Goal: Communication & Community: Answer question/provide support

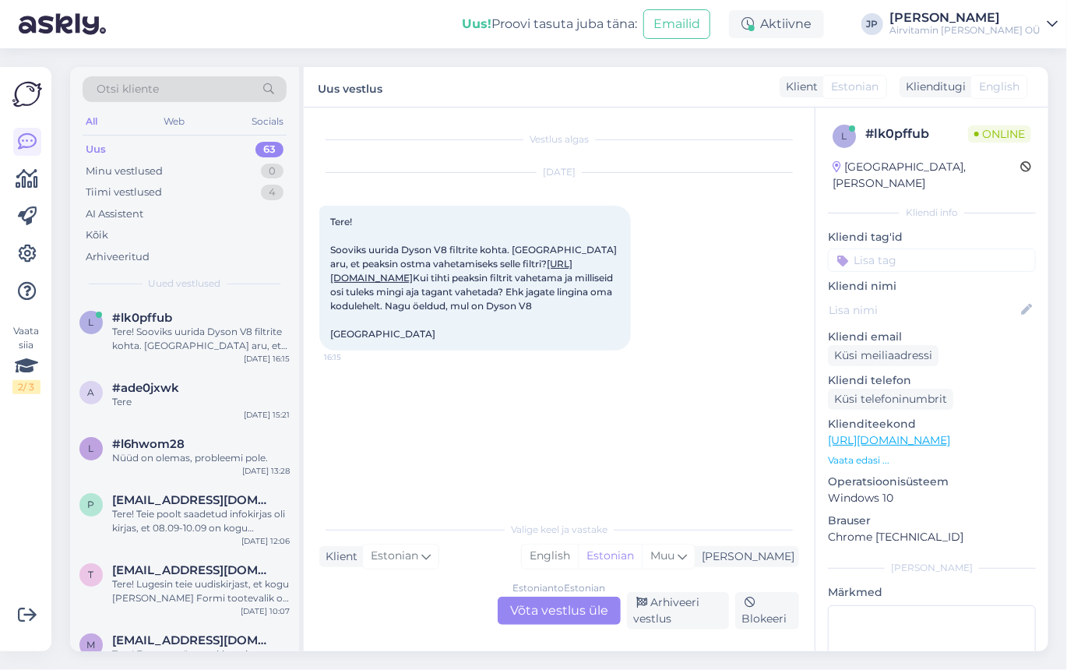
click at [561, 610] on div "Estonian to Estonian Võta vestlus üle" at bounding box center [558, 610] width 123 height 28
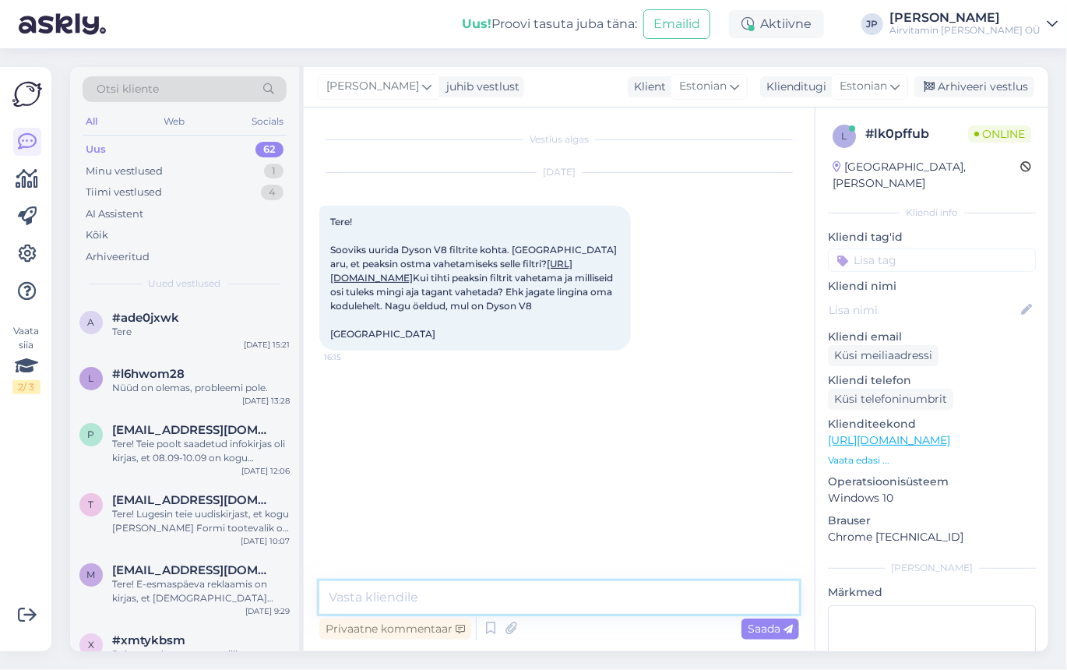
click at [385, 600] on textarea at bounding box center [559, 597] width 480 height 33
type textarea "Tere,"
type textarea "Võite ka lihtsalt korralikult [PERSON_NAME]"
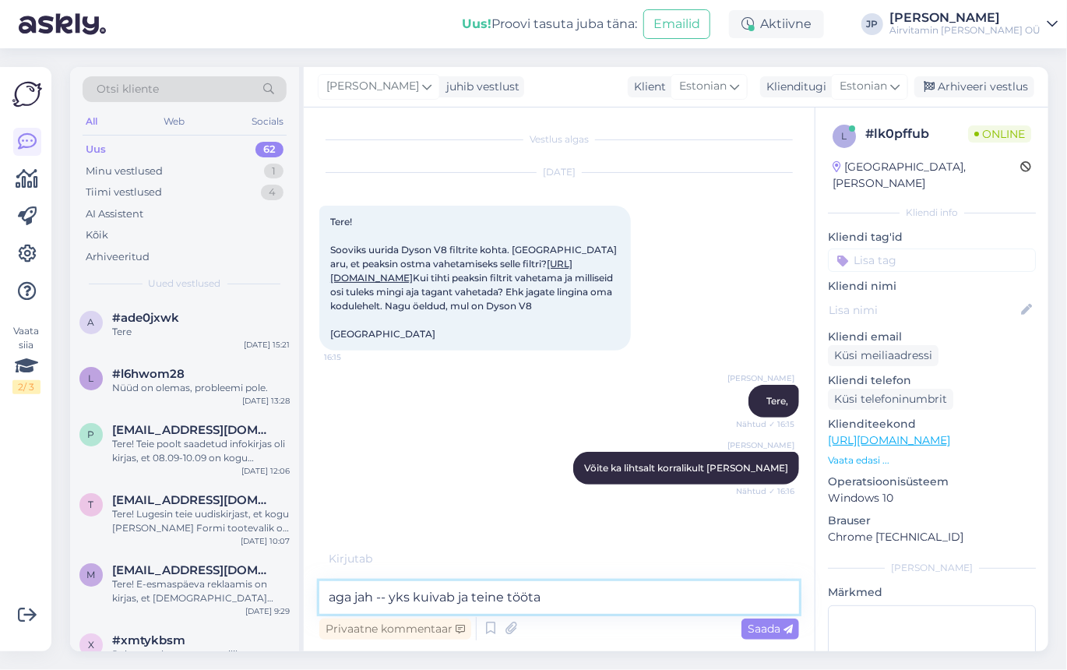
type textarea "aga jah -- yks kuivab ja teine töötab"
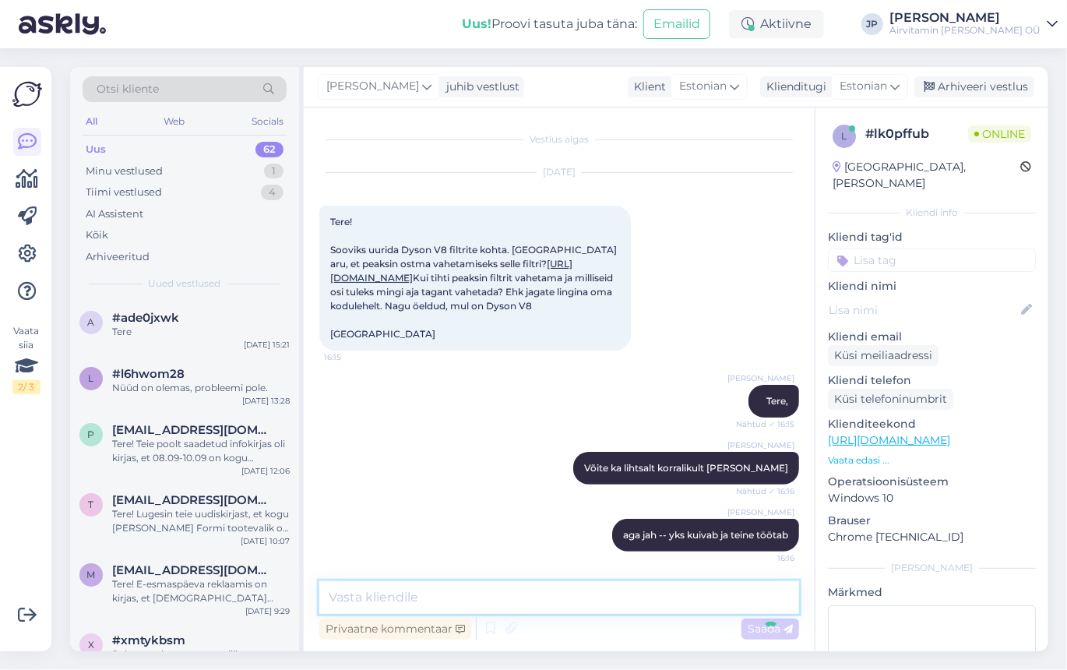
scroll to position [44, 0]
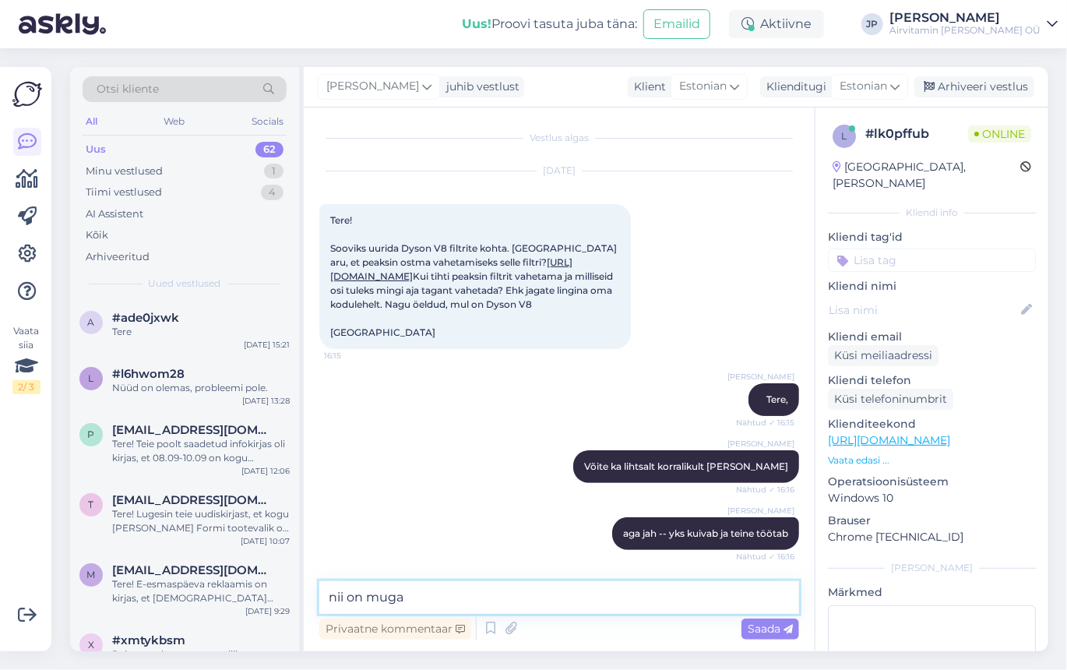
type textarea "nii on mugav"
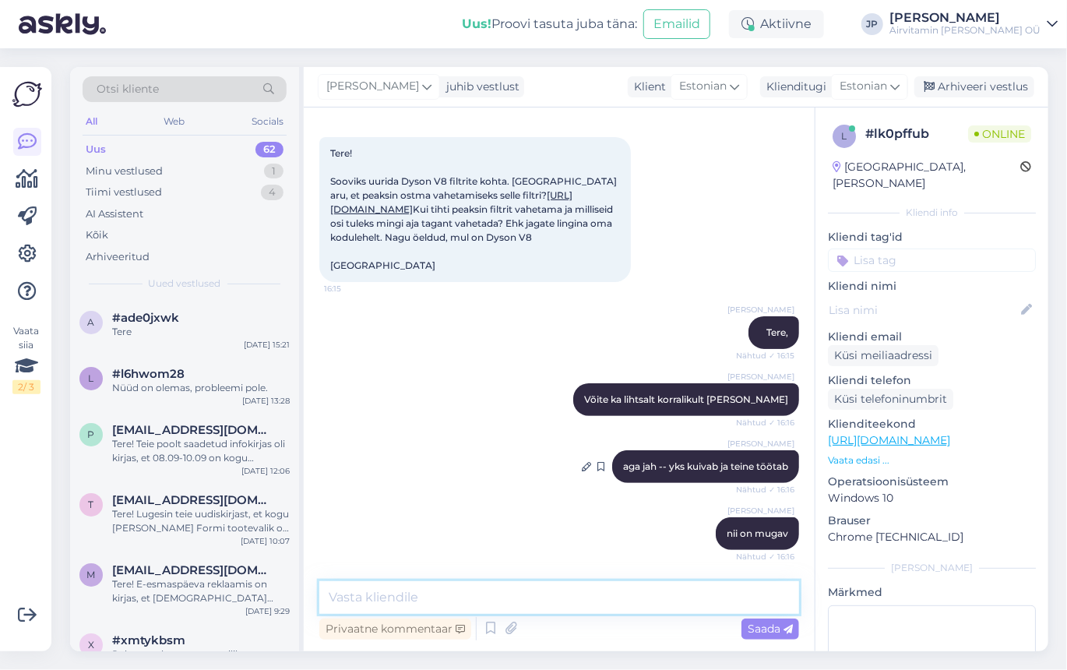
scroll to position [191, 0]
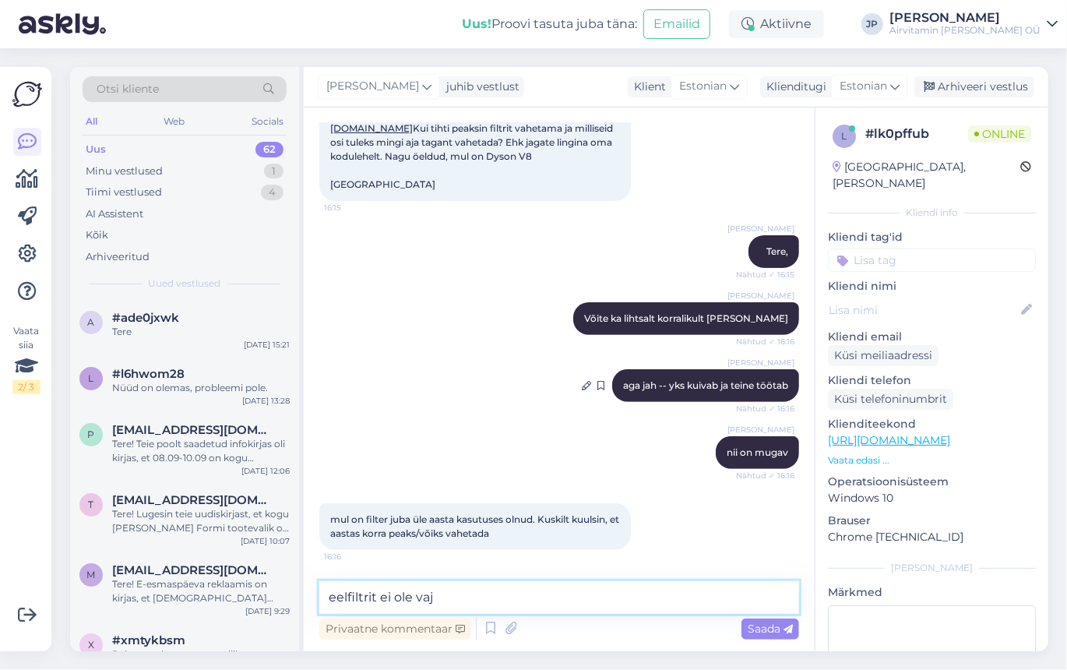
type textarea "eelfiltrit ei [PERSON_NAME]"
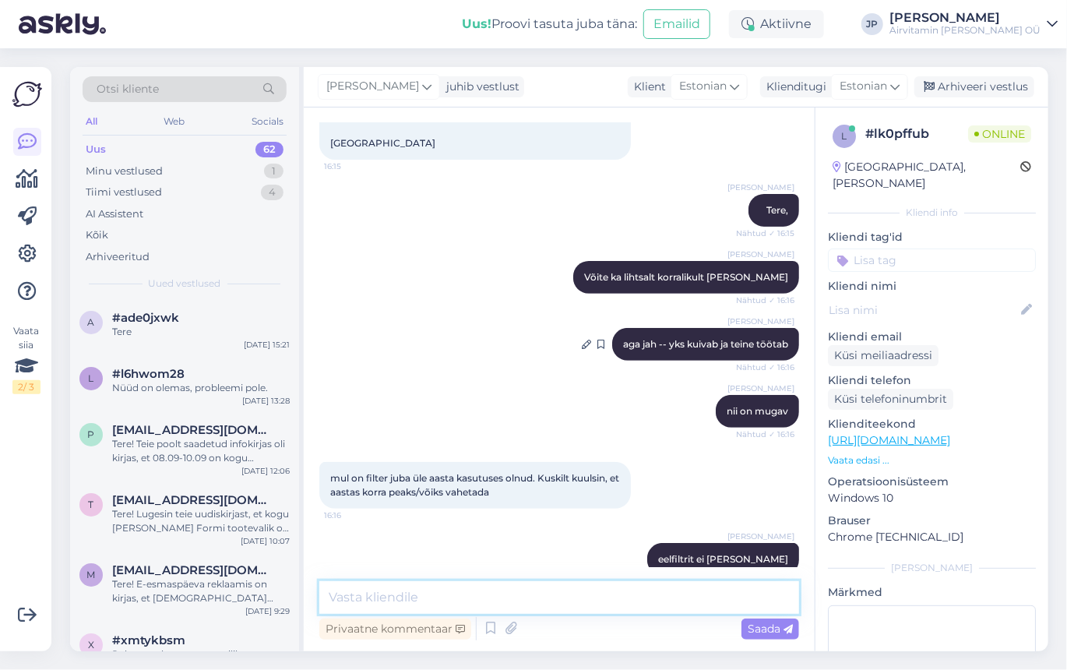
scroll to position [258, 0]
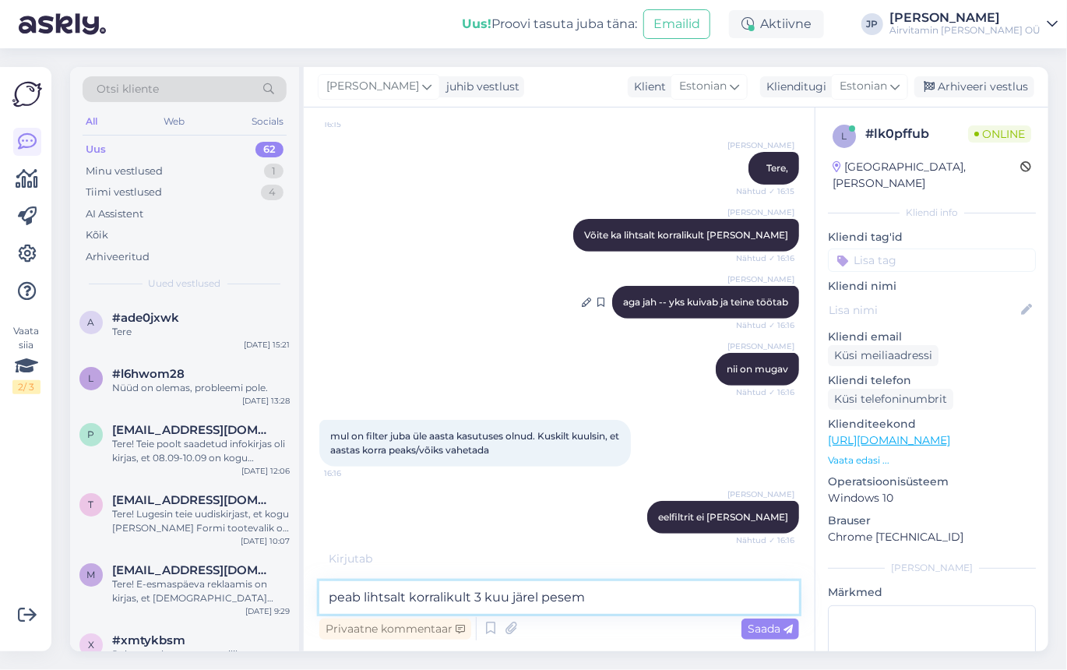
type textarea "peab lihtsalt korralikult 3 kuu [PERSON_NAME]"
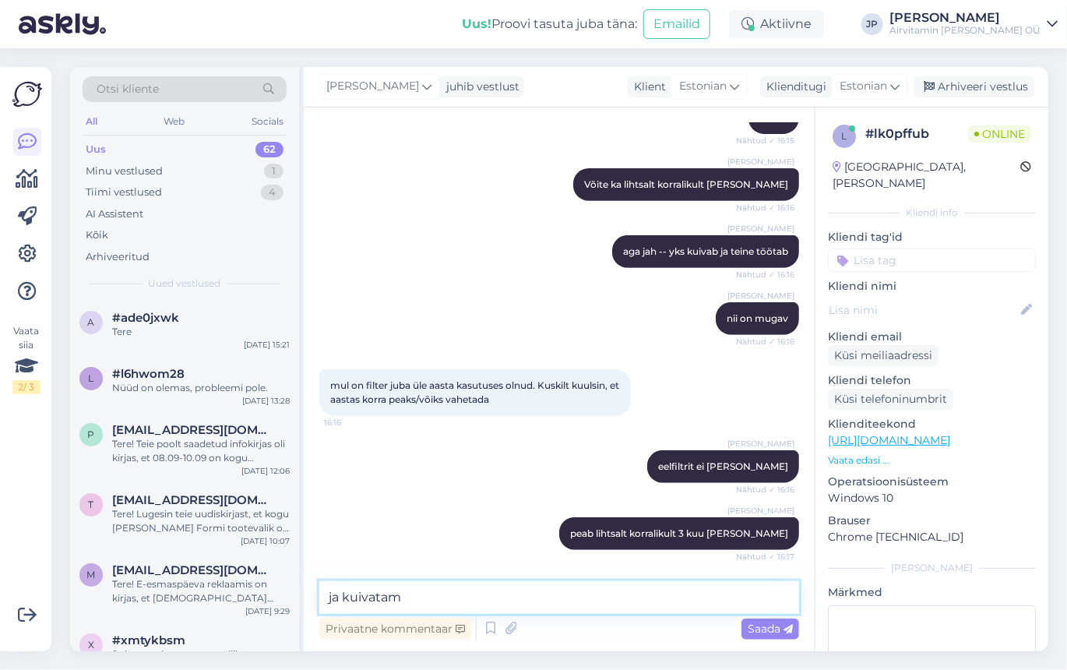
type textarea "ja kuivatama"
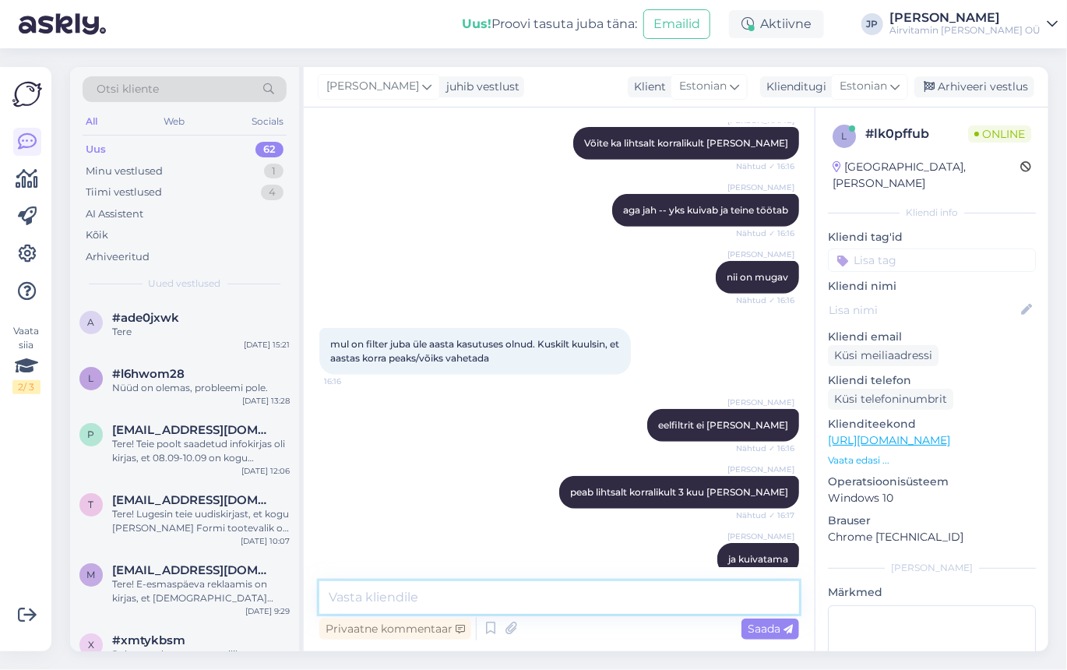
scroll to position [392, 0]
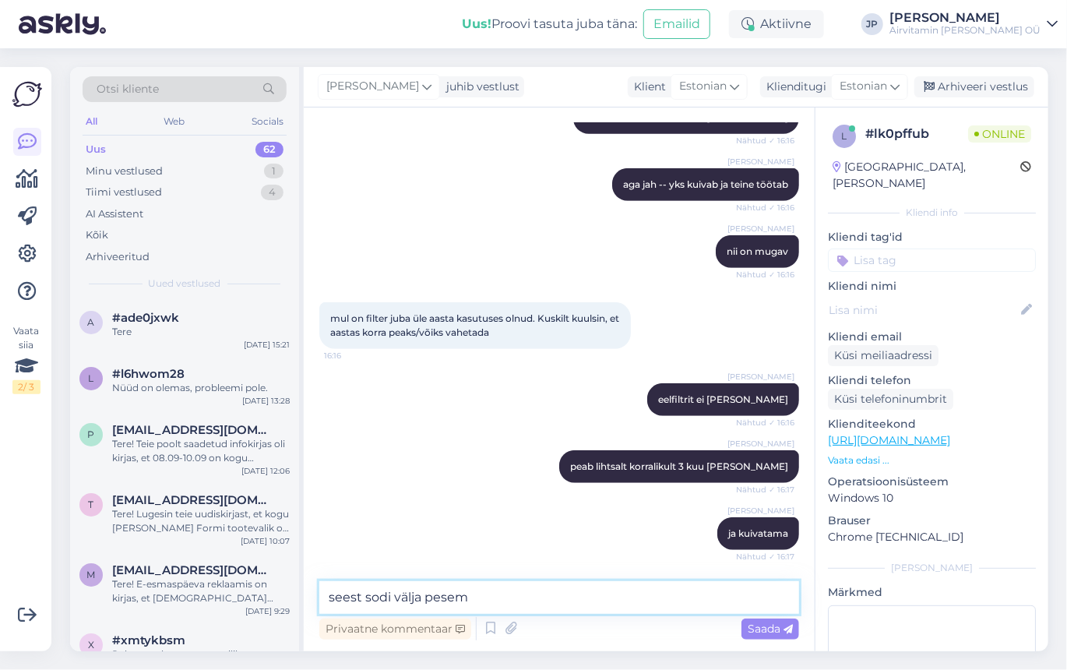
type textarea "seest sodi välja pesema"
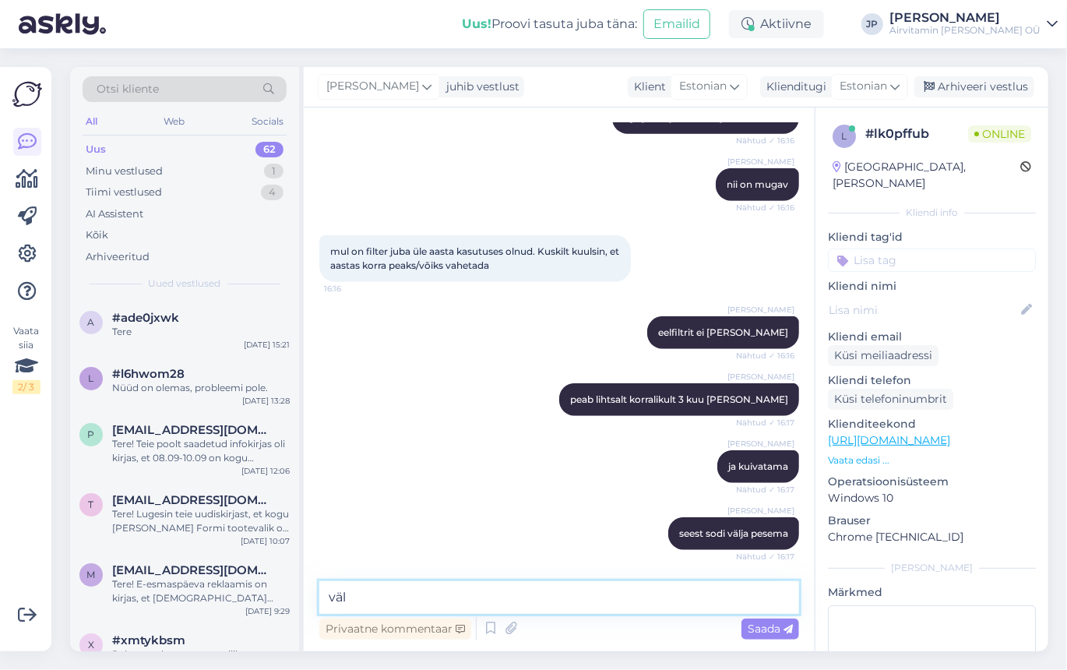
scroll to position [526, 0]
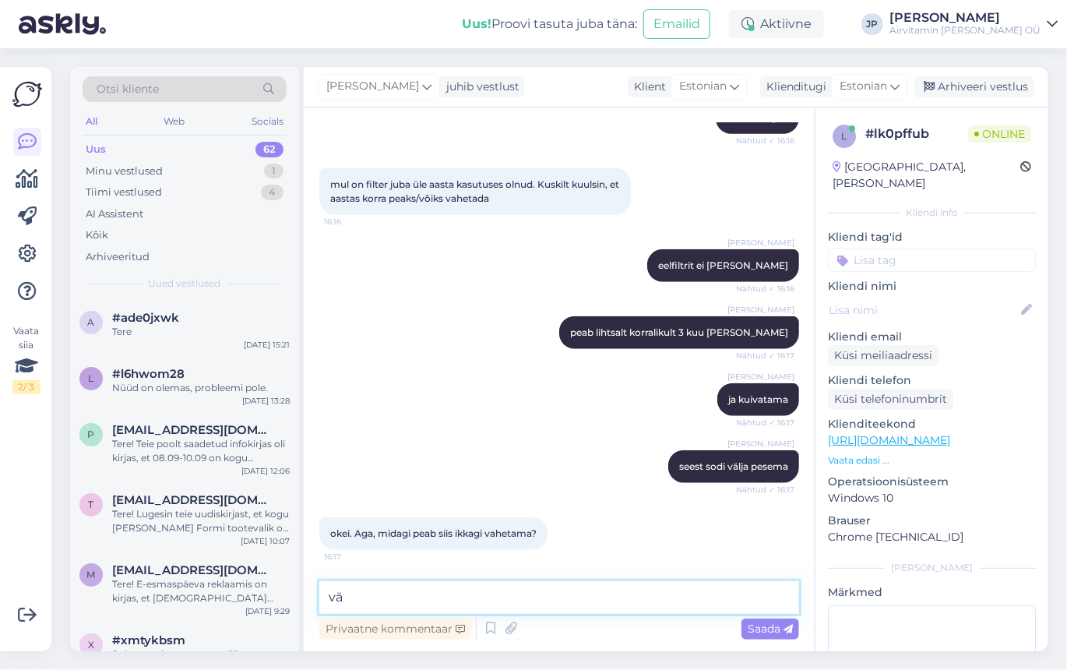
type textarea "v"
type textarea "akut :)"
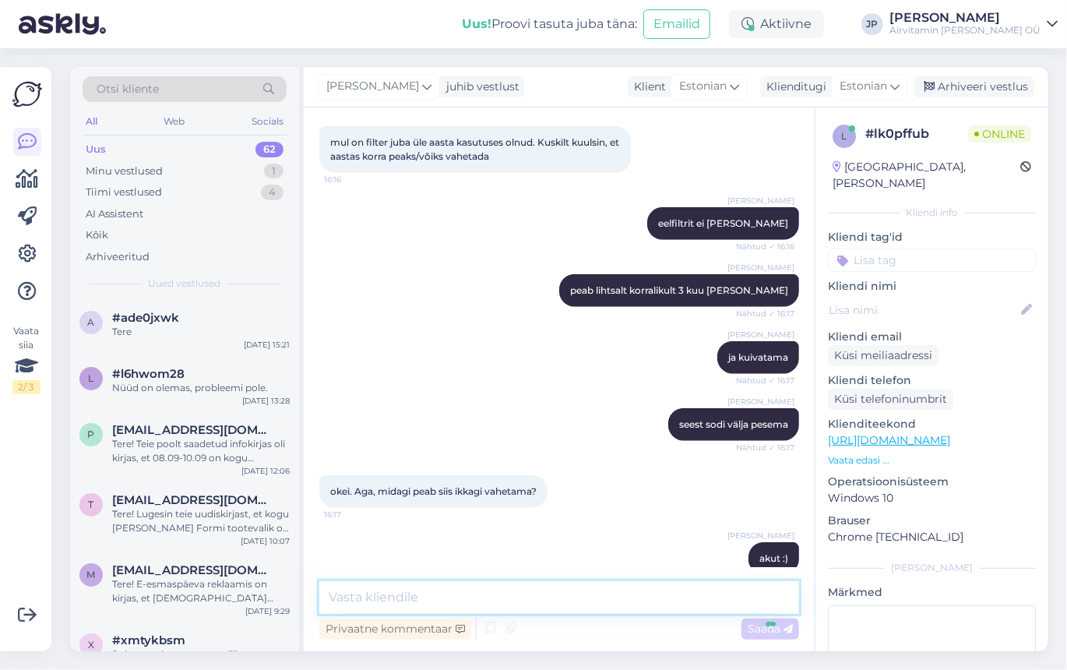
scroll to position [592, 0]
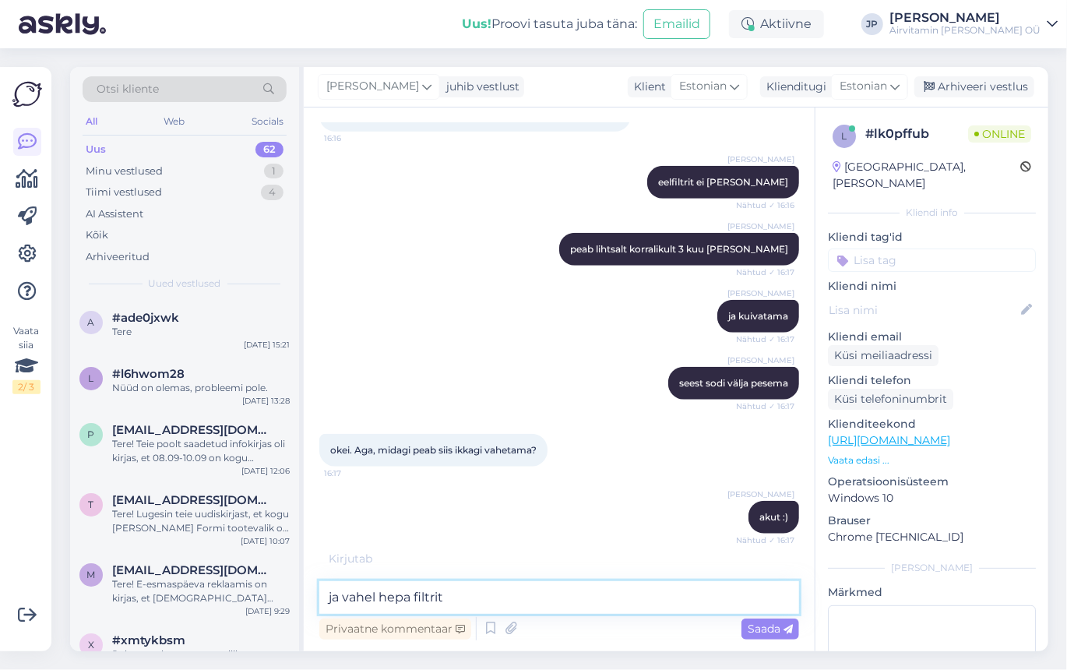
type textarea "ja vahel hepa filtrit"
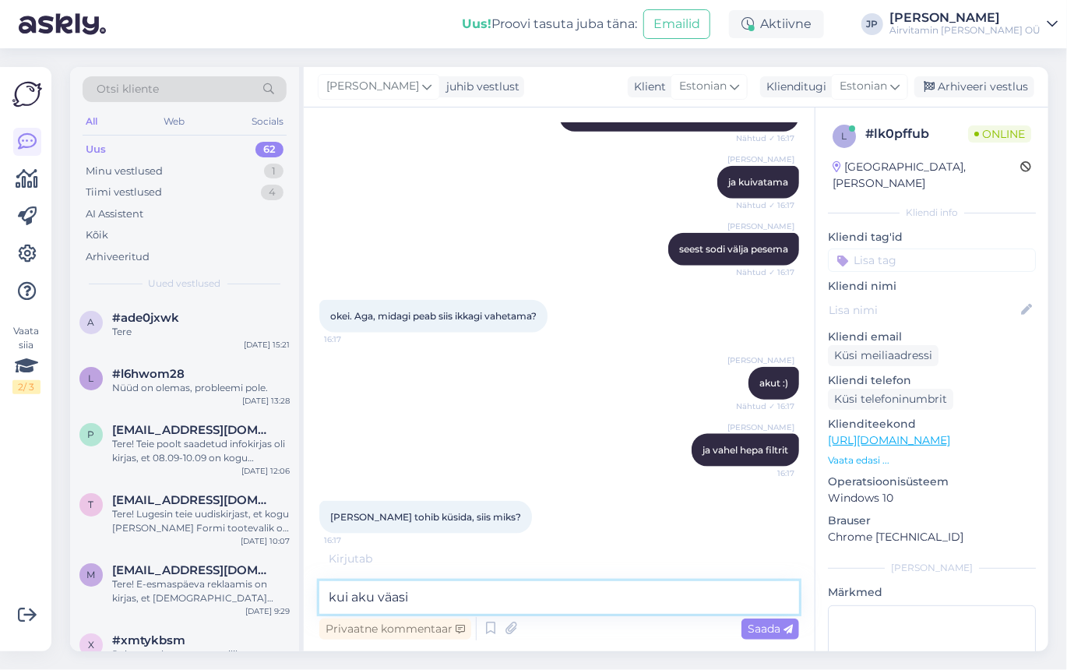
scroll to position [794, 0]
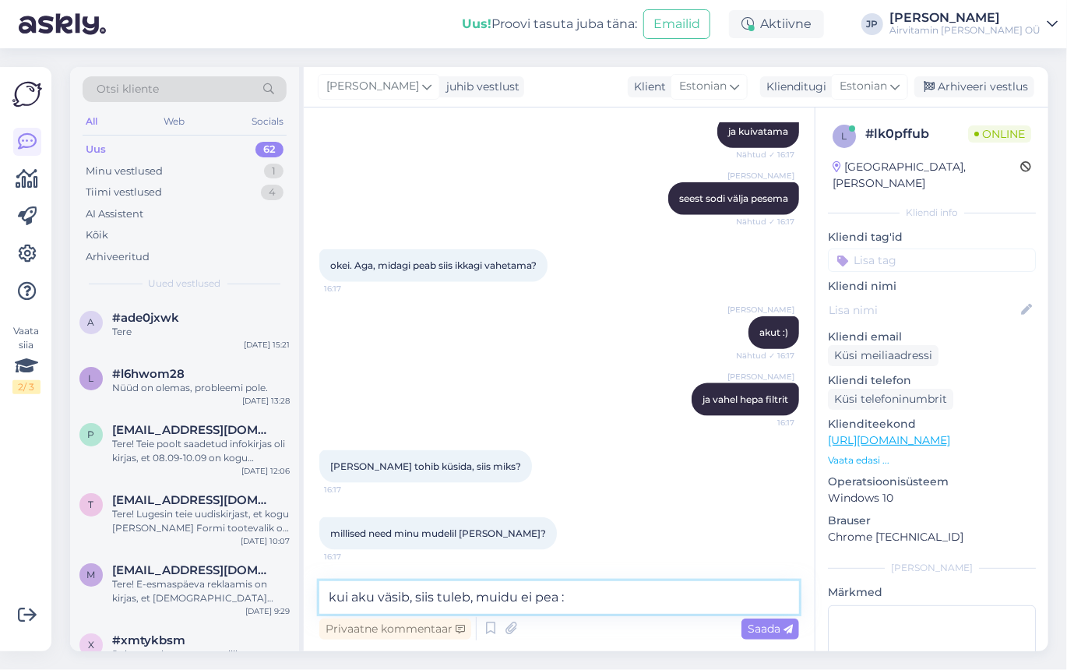
type textarea "kui aku väsib, siis tuleb, muidu ei pea :)"
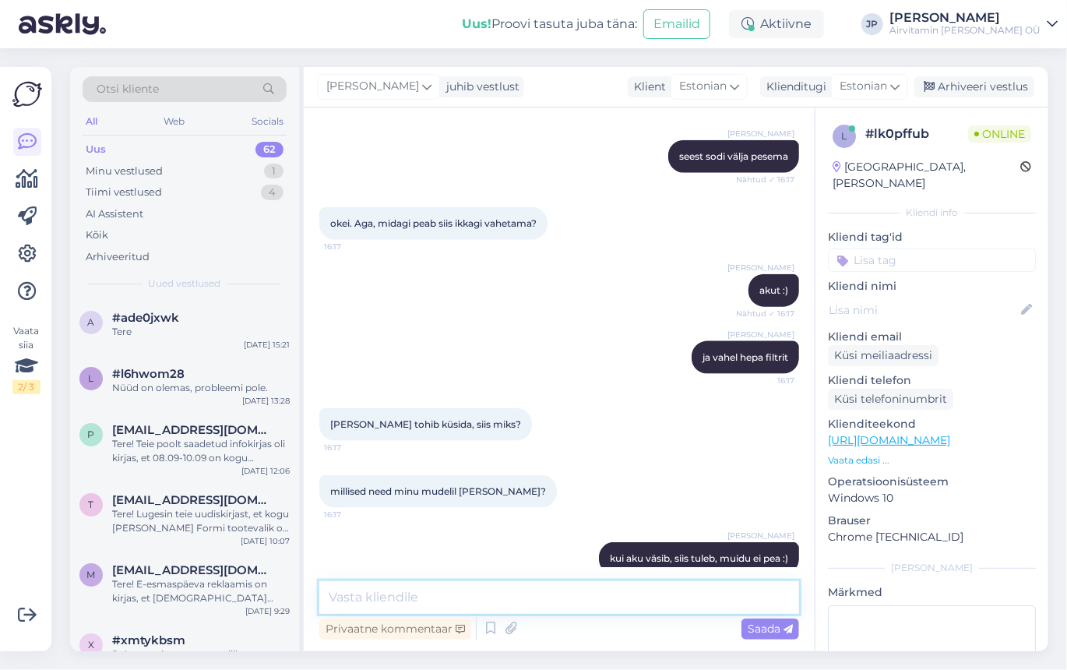
scroll to position [860, 0]
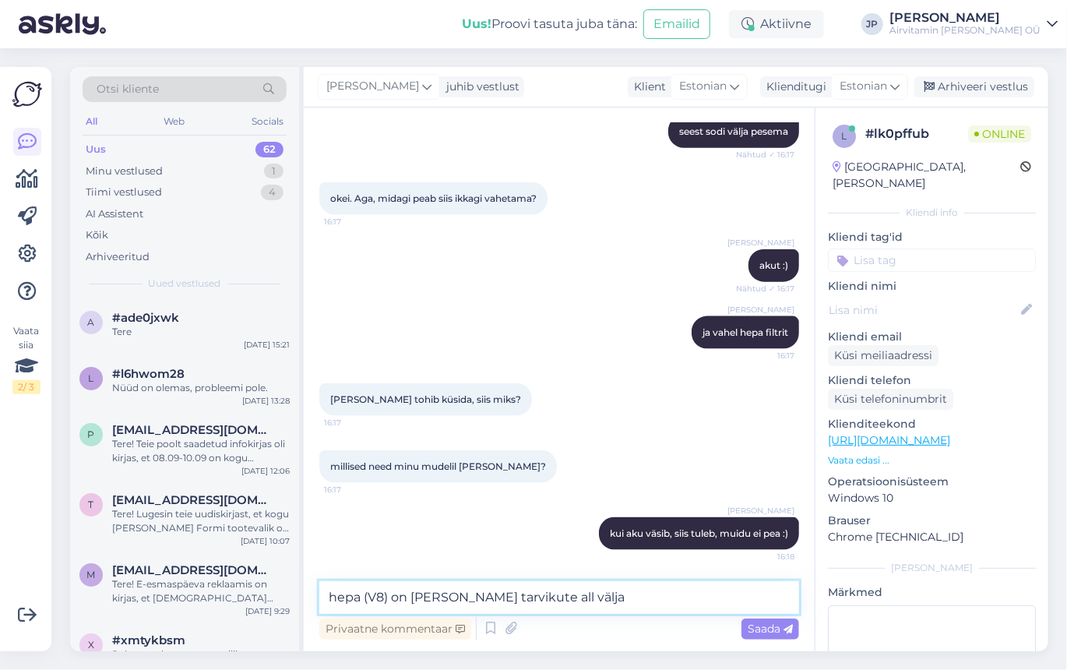
type textarea "hepa (V8) on [PERSON_NAME] tarvikute all väljas"
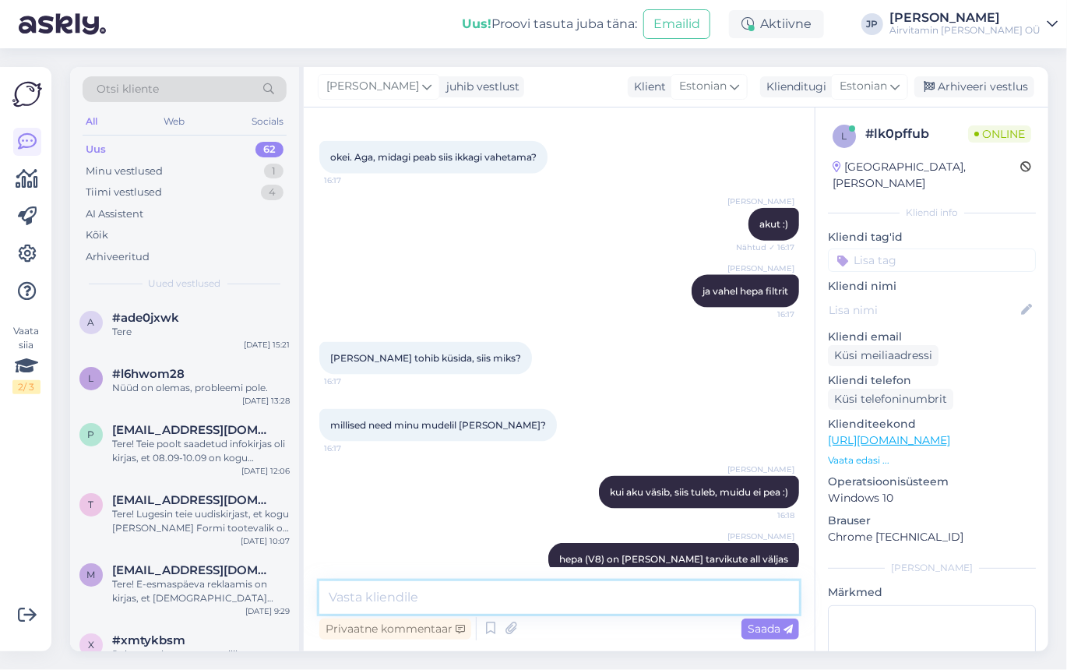
scroll to position [928, 0]
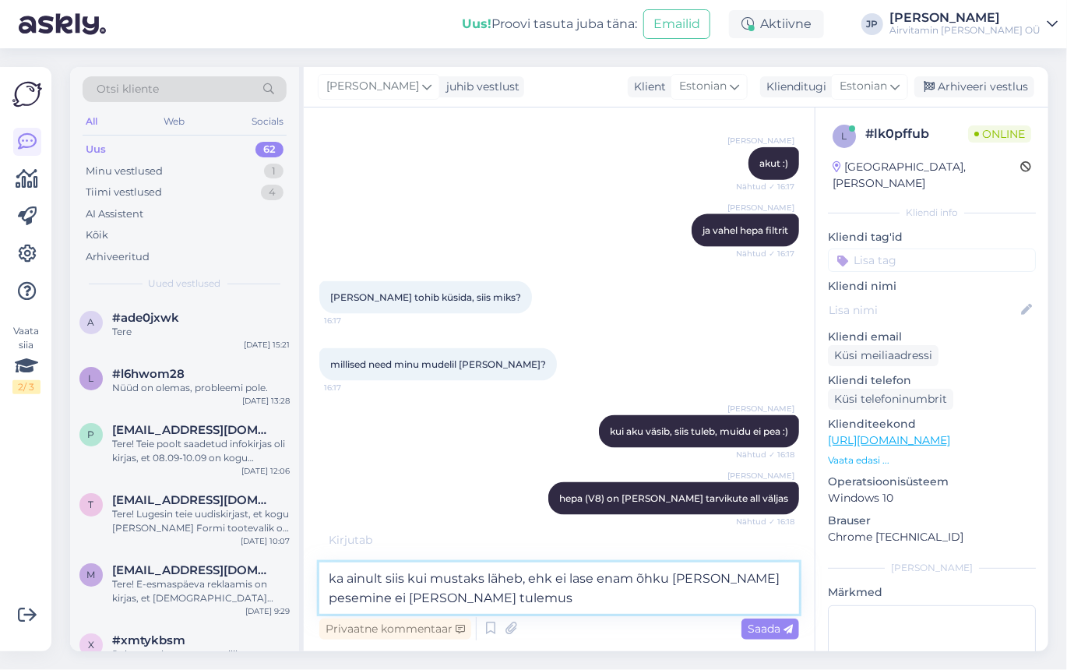
type textarea "ka ainult siis kui mustaks läheb, ehk ei lase enam õhku [PERSON_NAME] pesemine …"
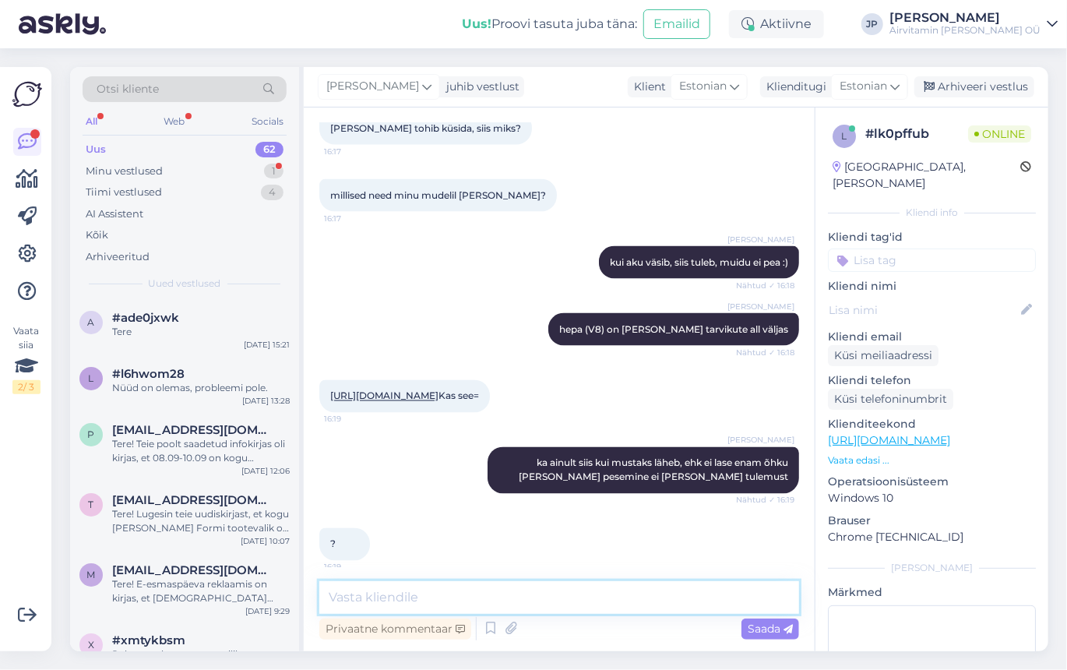
scroll to position [1156, 0]
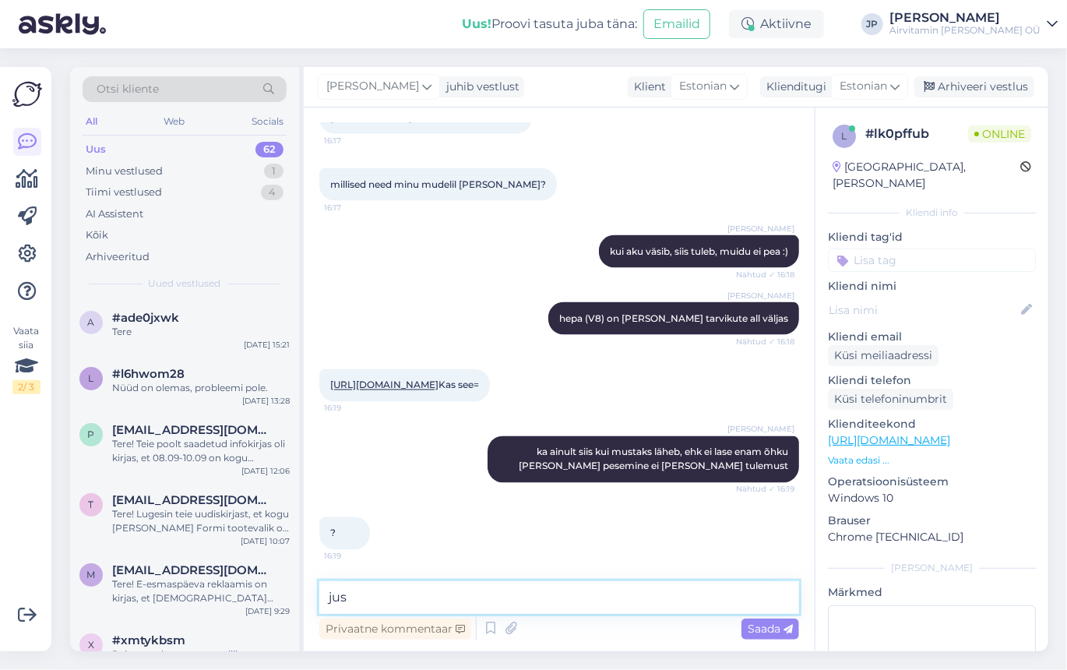
type textarea "just"
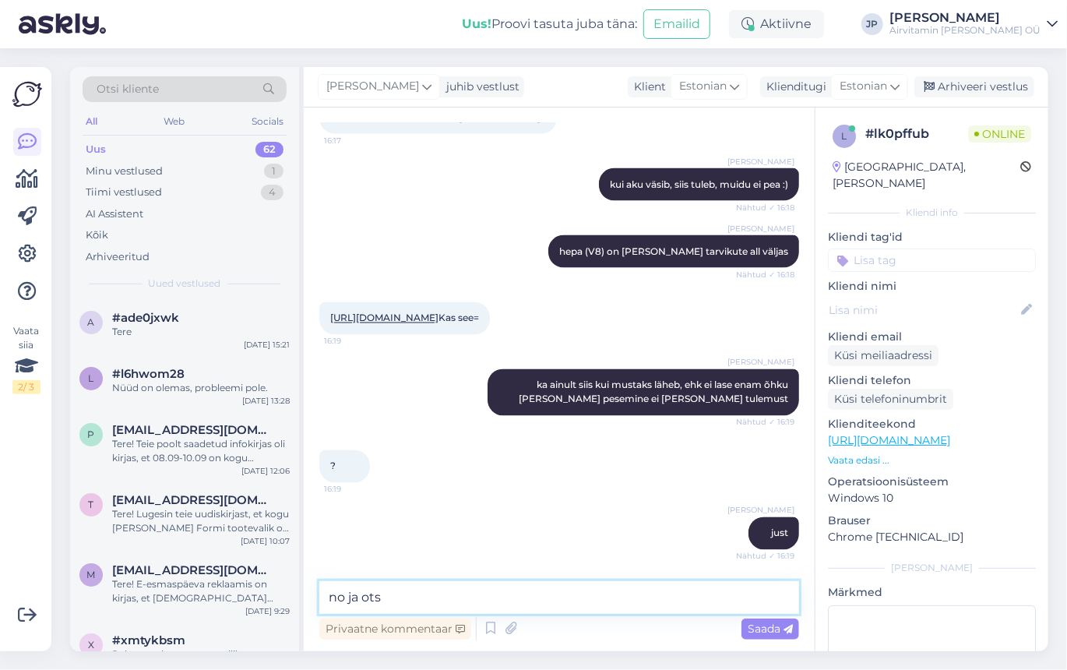
scroll to position [1333, 0]
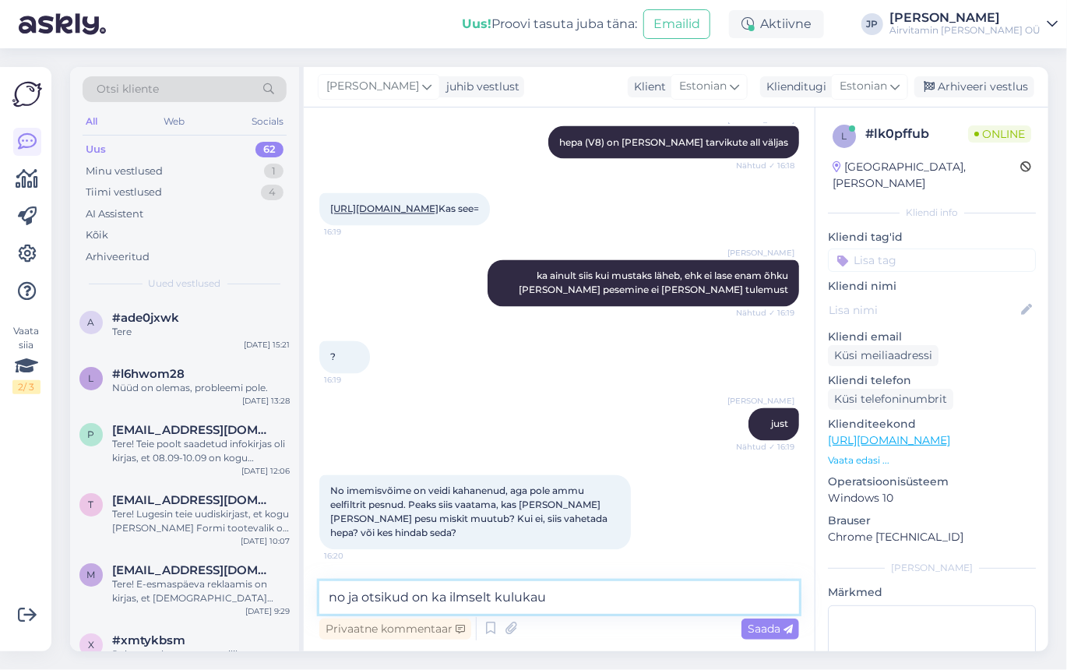
type textarea "no ja otsikud on ka ilmselt kulukaup"
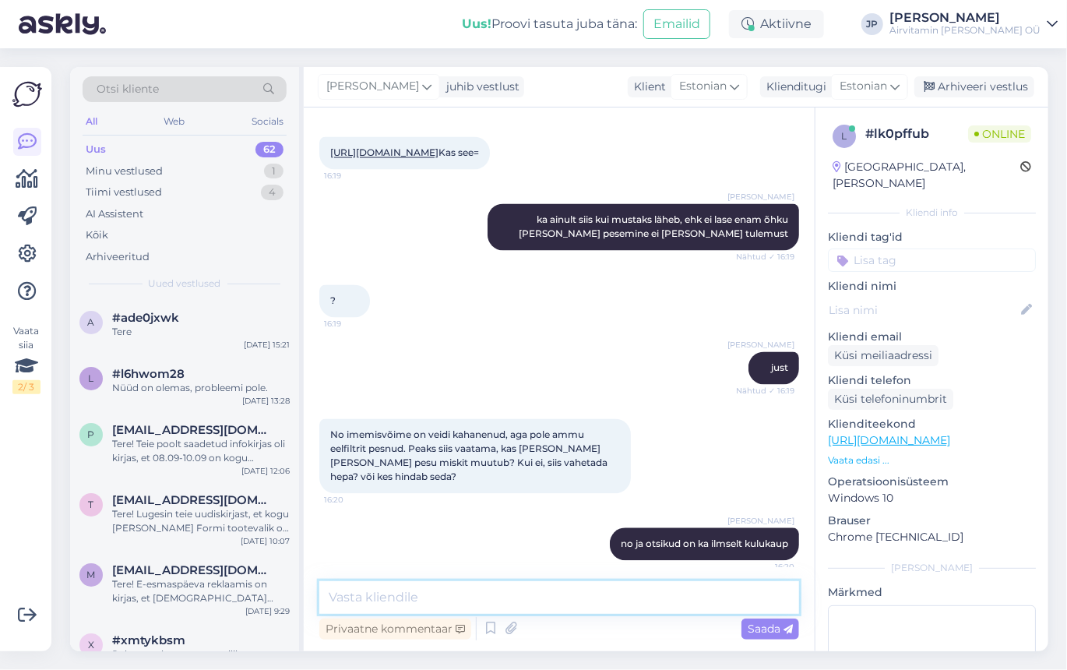
scroll to position [1399, 0]
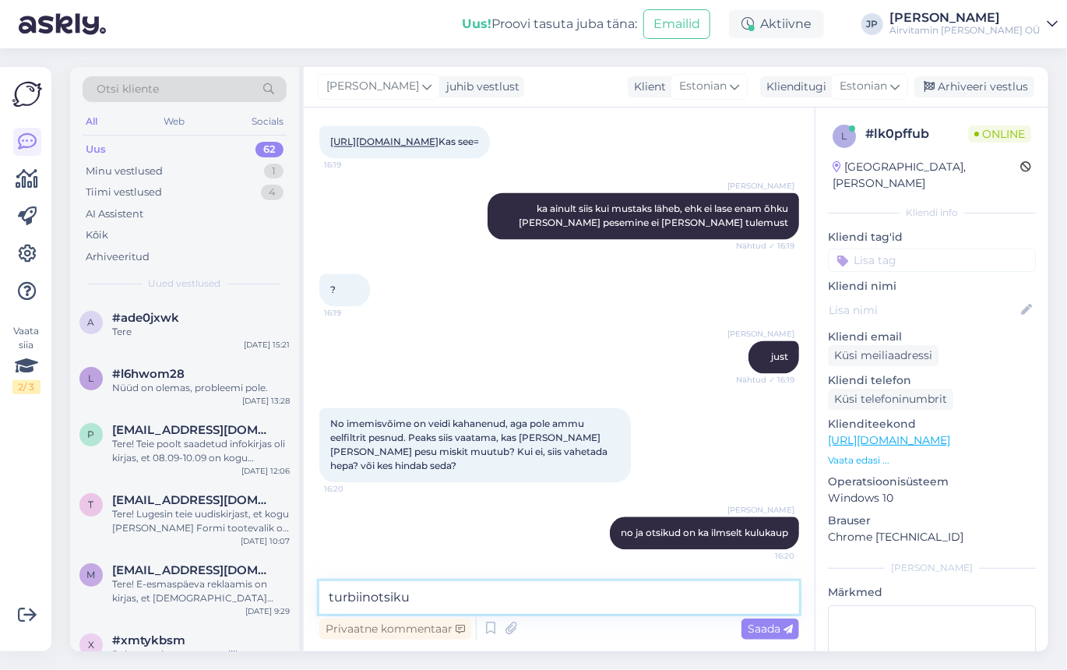
type textarea "turbiinotsikud"
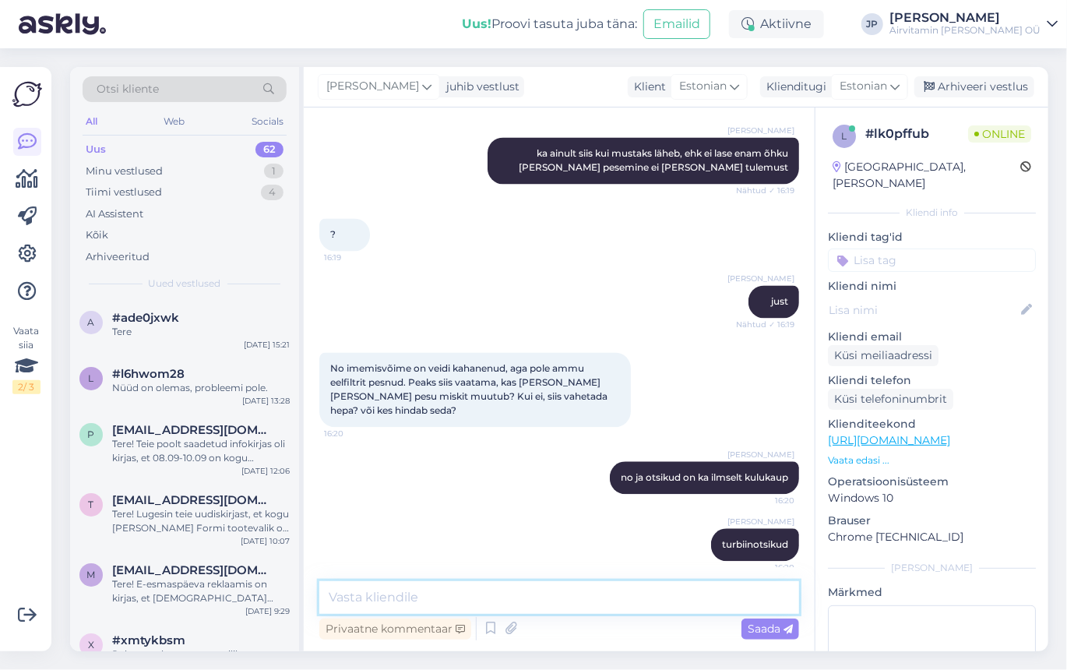
scroll to position [1467, 0]
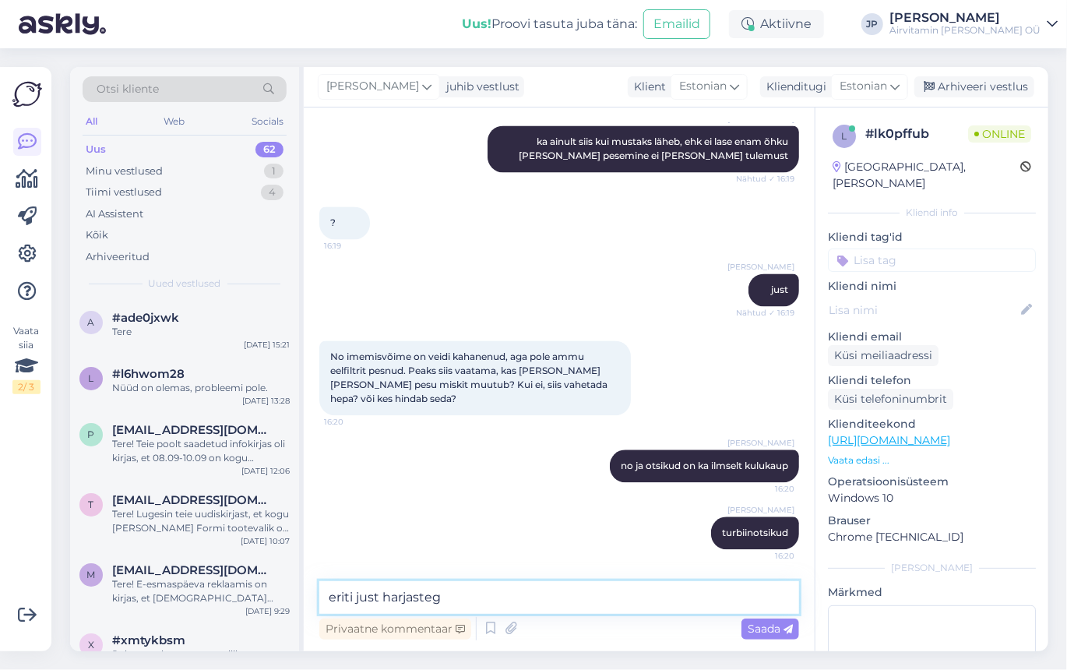
type textarea "eriti just harjastega"
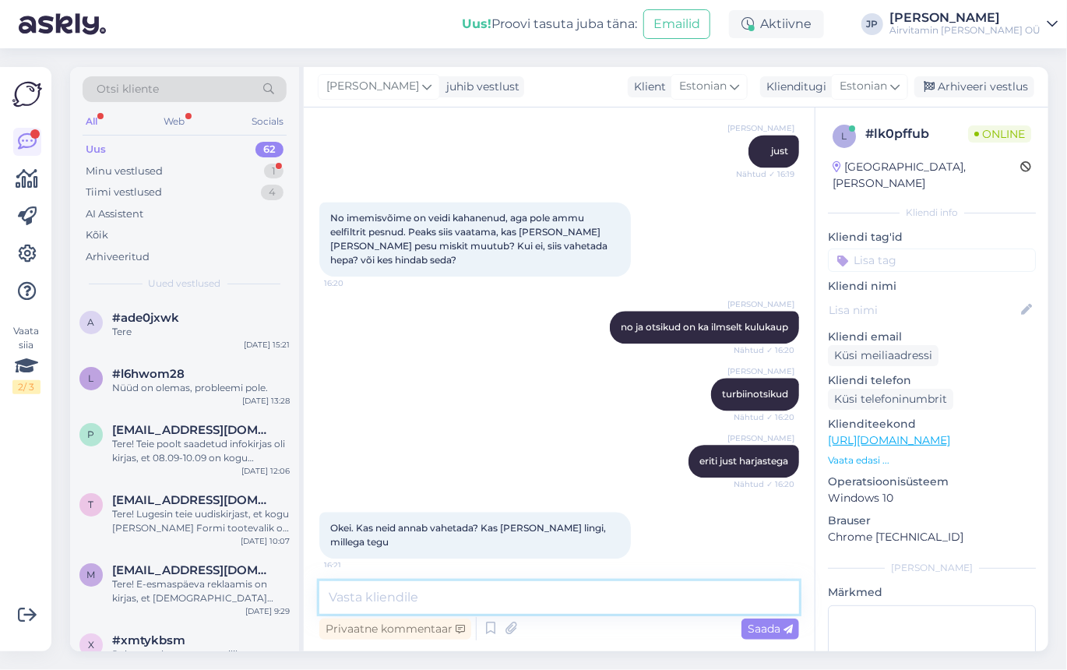
scroll to position [1614, 0]
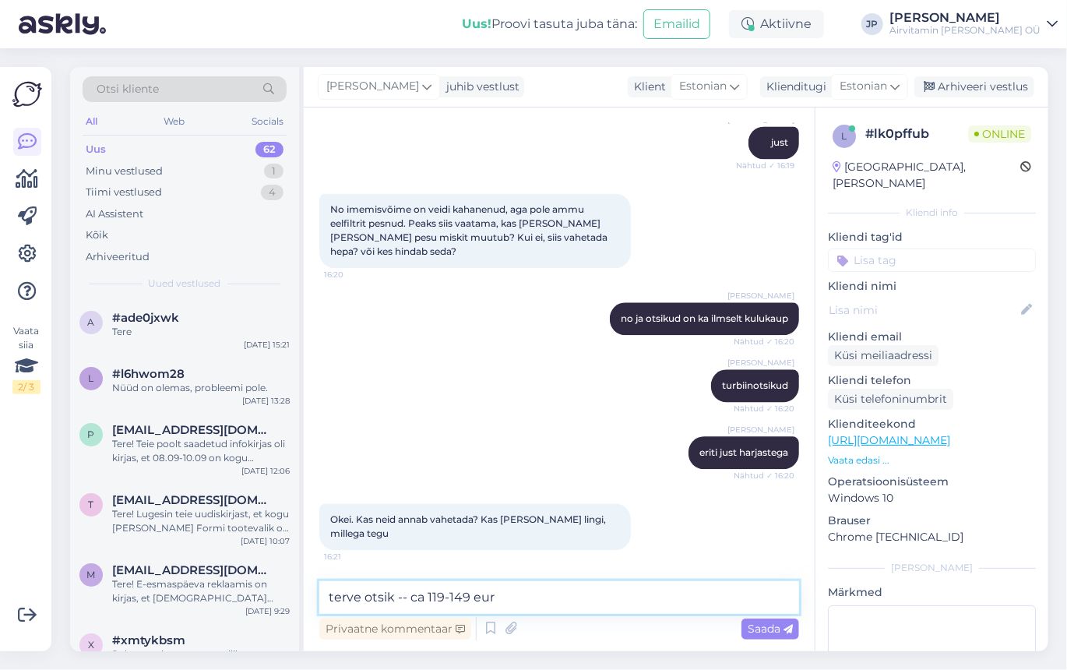
type textarea "terve otsik -- ca 119-149 euri"
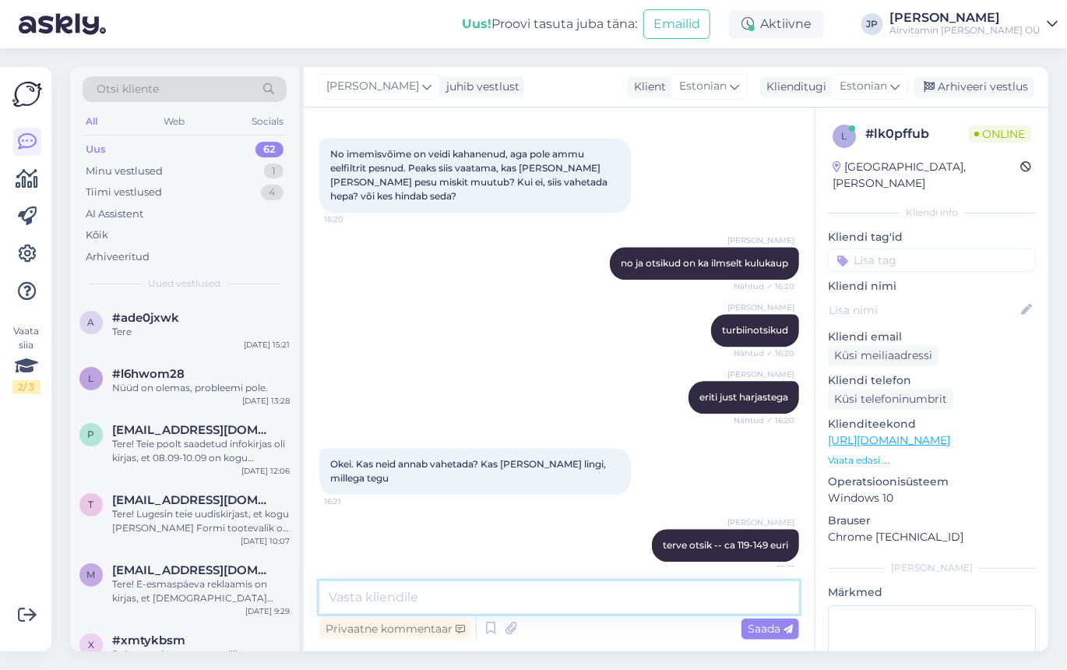
scroll to position [1682, 0]
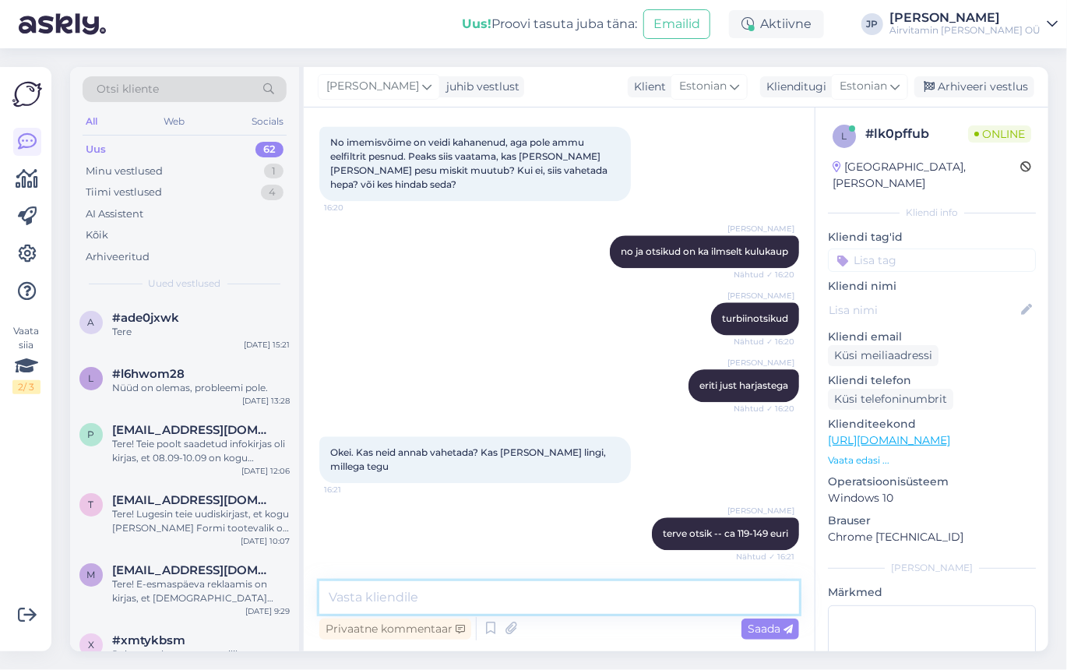
click at [394, 604] on textarea at bounding box center [559, 597] width 480 height 33
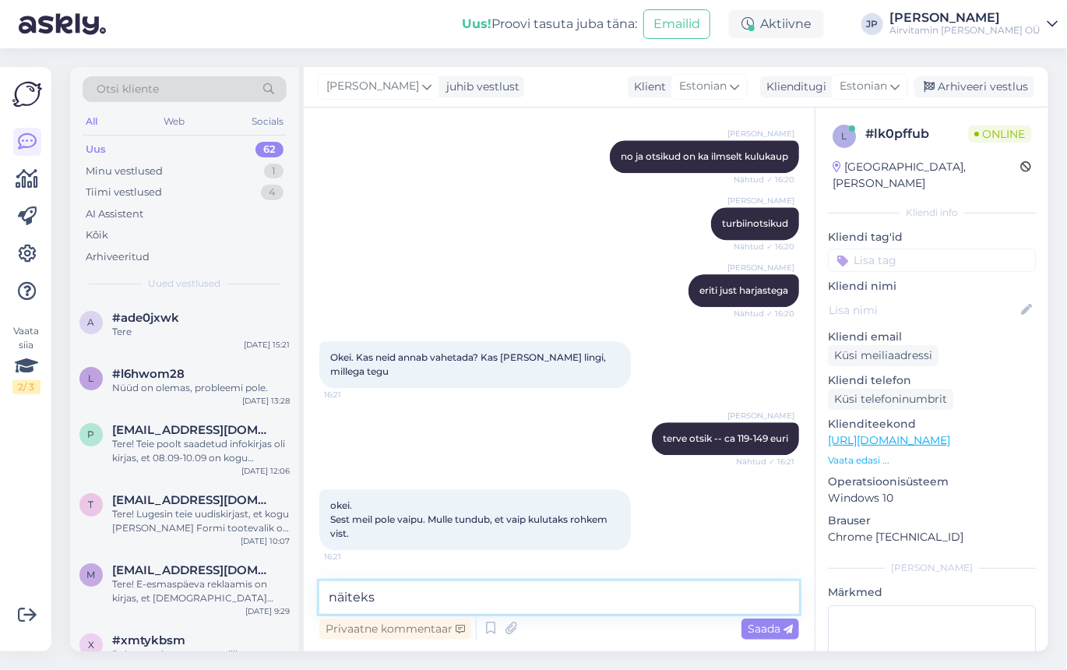
paste textarea "[URL][DOMAIN_NAME]"
type textarea "näiteks [URL][DOMAIN_NAME]"
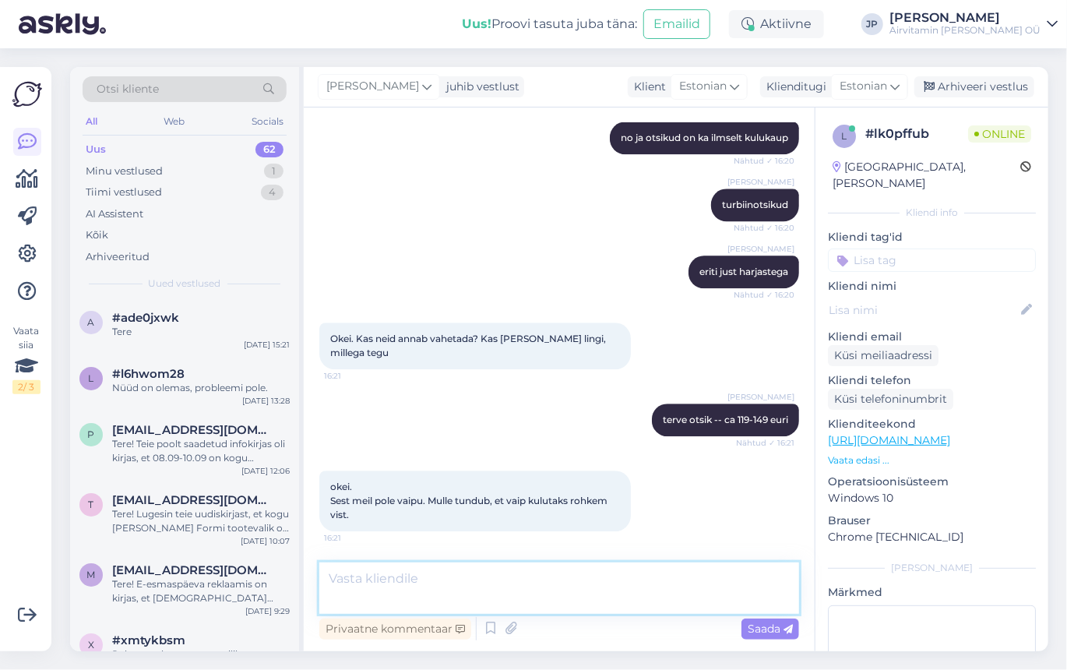
scroll to position [1857, 0]
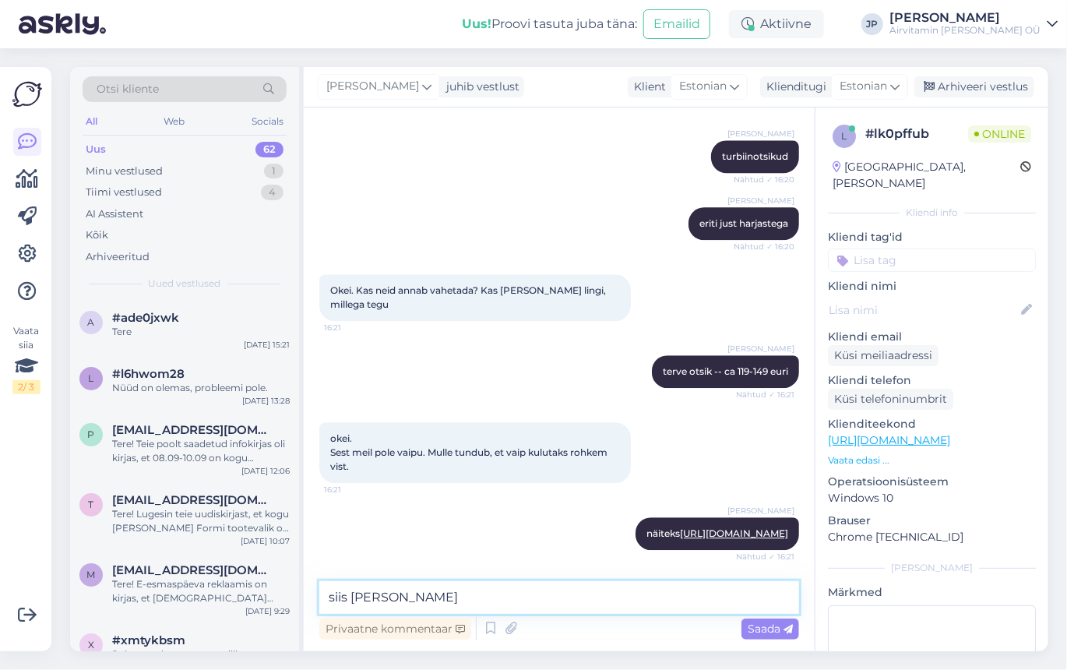
type textarea "siis [PERSON_NAME] jah"
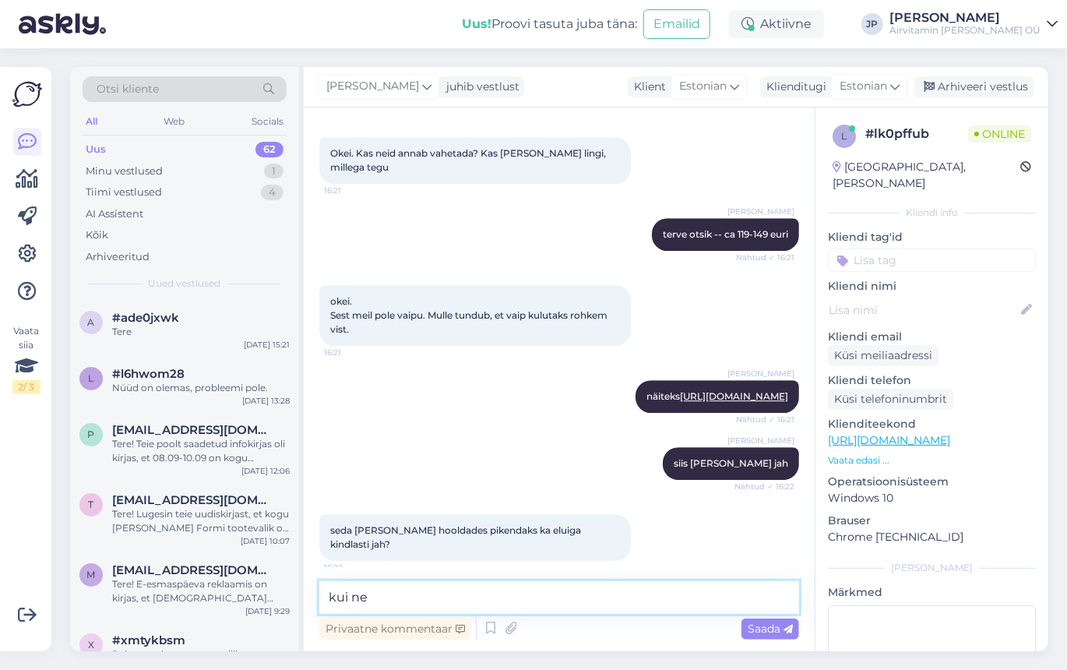
scroll to position [1991, 0]
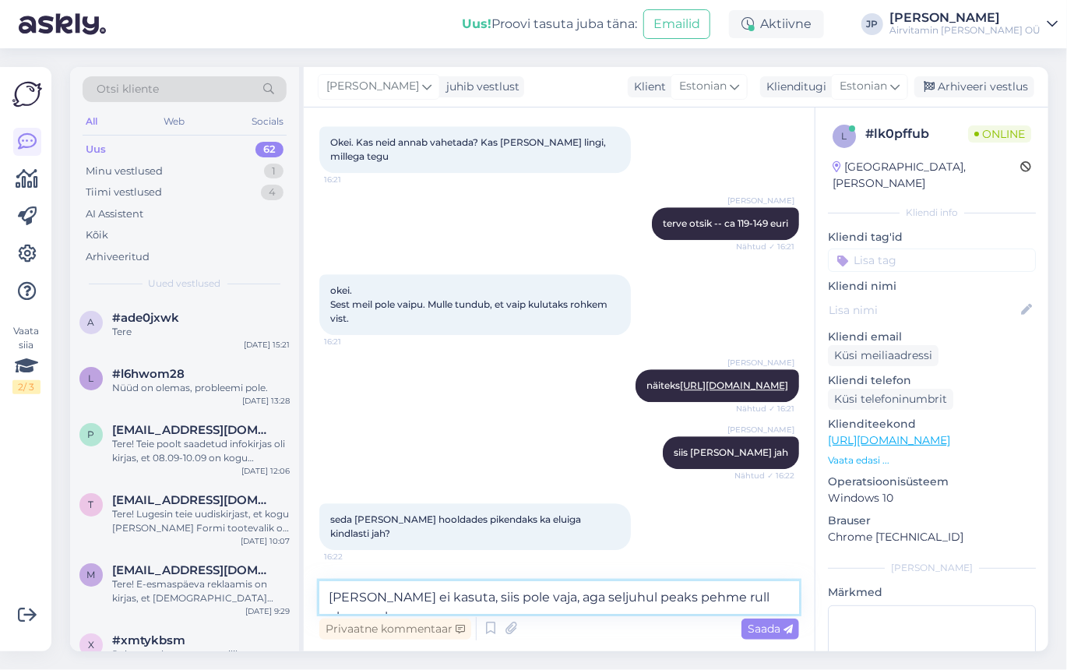
type textarea "[PERSON_NAME] ei kasuta, siis pole vaja, aga seljuhul peaks pehme rull olemas o…"
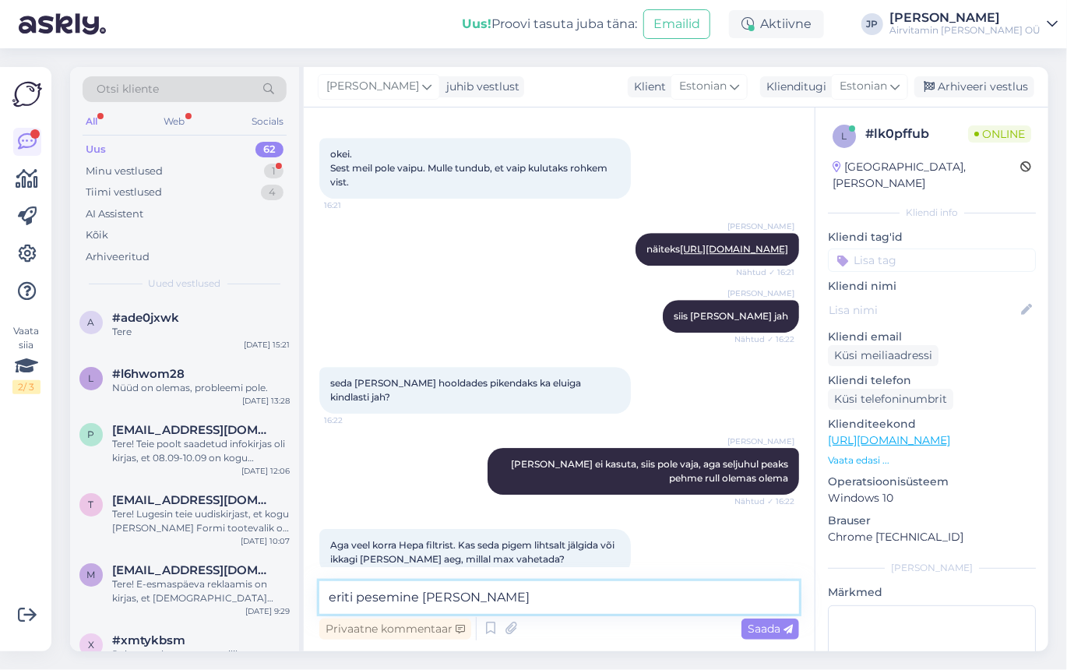
scroll to position [2153, 0]
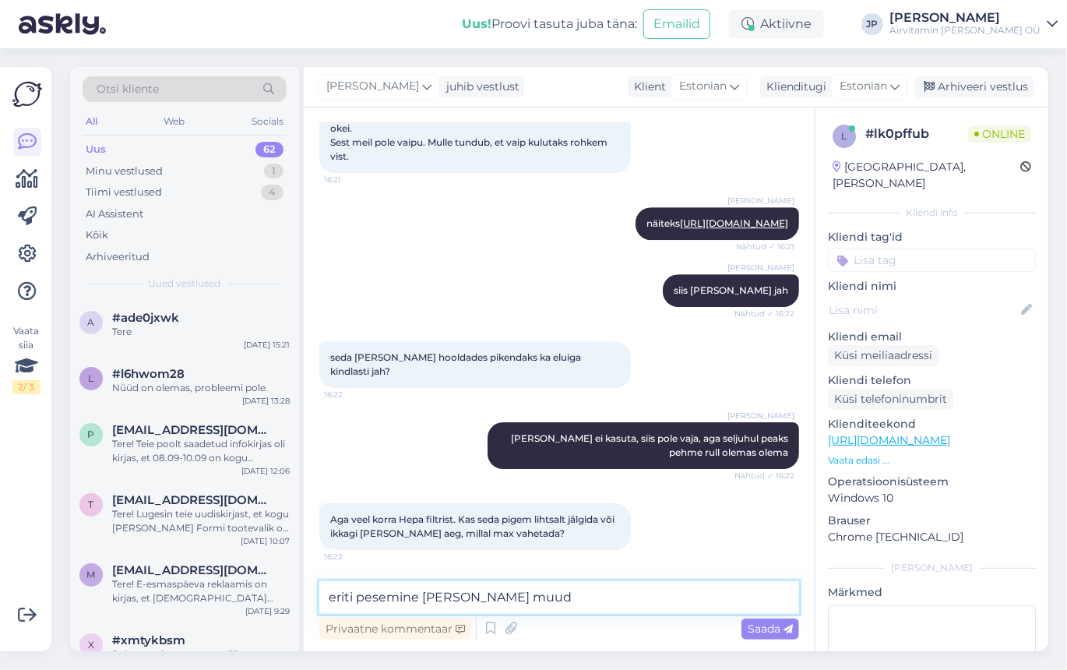
type textarea "eriti pesemine [PERSON_NAME] muuda"
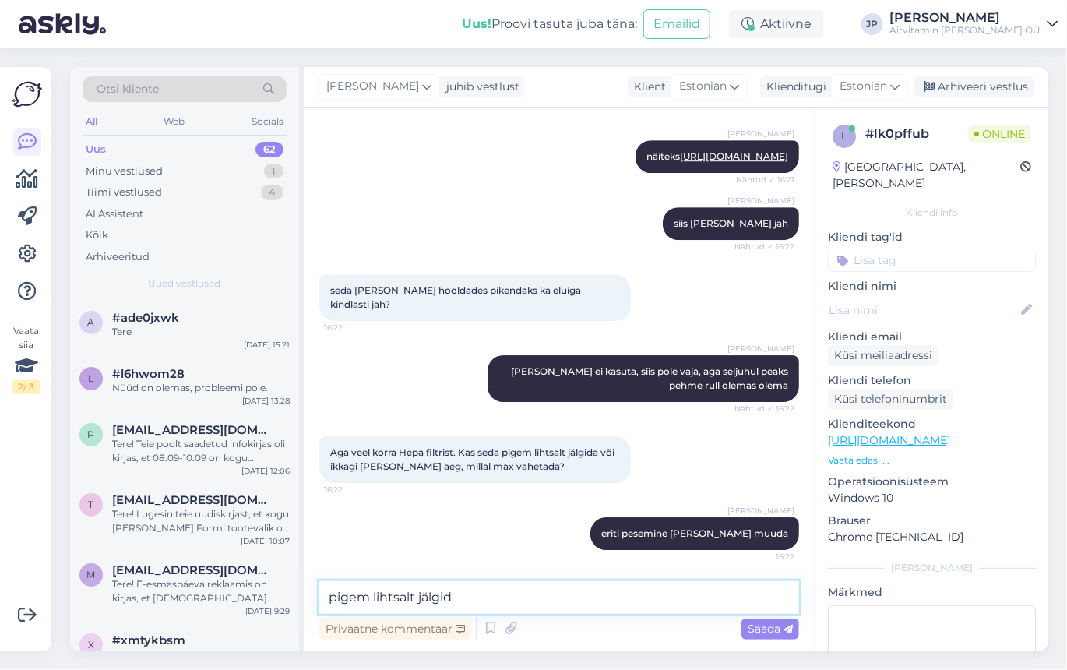
type textarea "pigem lihtsalt jälgida"
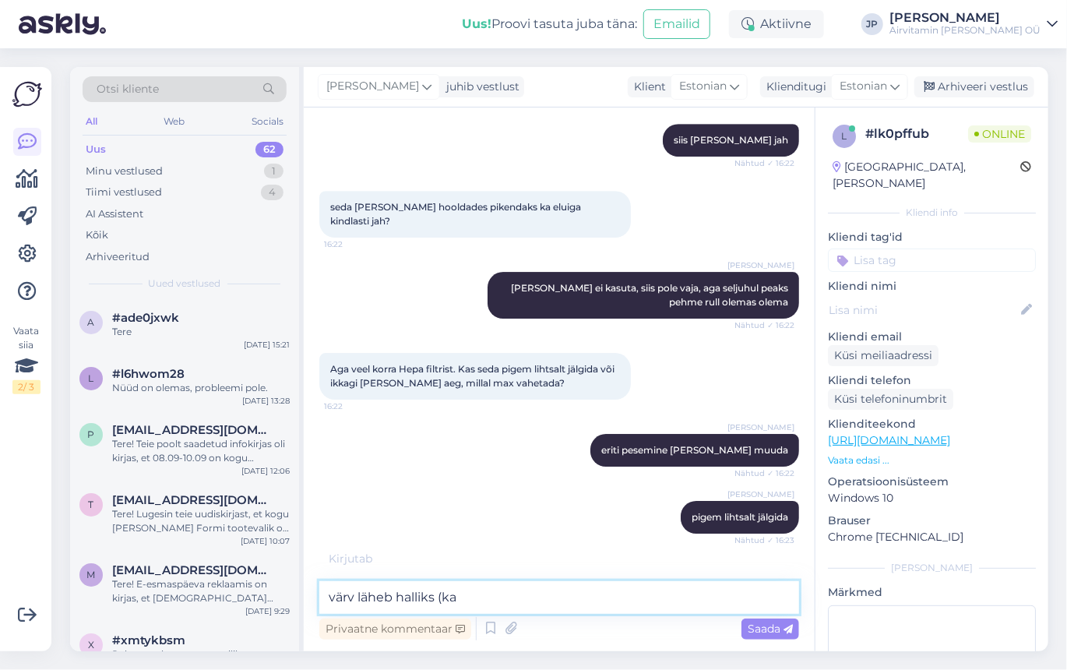
type textarea "värv läheb halliks (ka)"
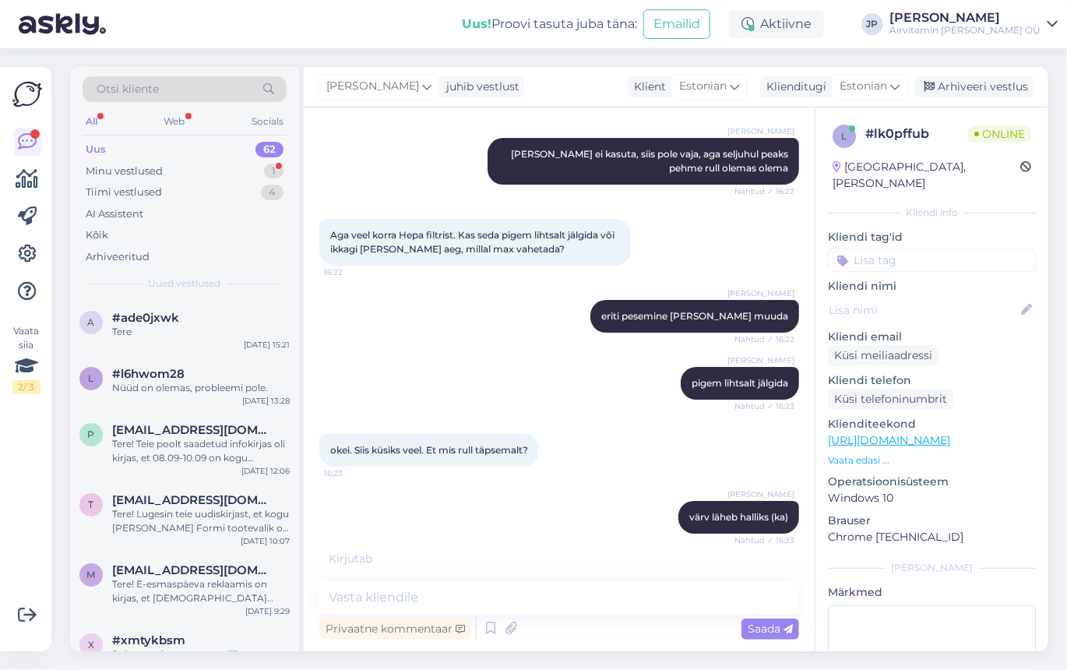
drag, startPoint x: 678, startPoint y: 183, endPoint x: 557, endPoint y: 370, distance: 222.4
click at [560, 370] on div "[PERSON_NAME] pigem lihtsalt jälgida Nähtud ✓ 16:23" at bounding box center [559, 383] width 480 height 67
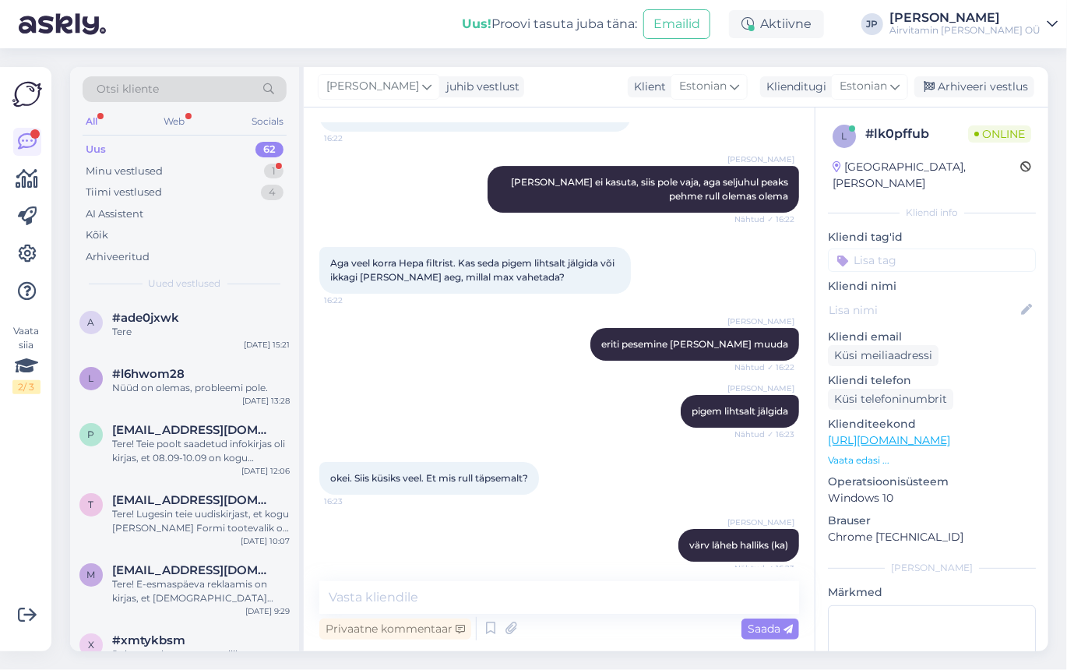
scroll to position [2554, 0]
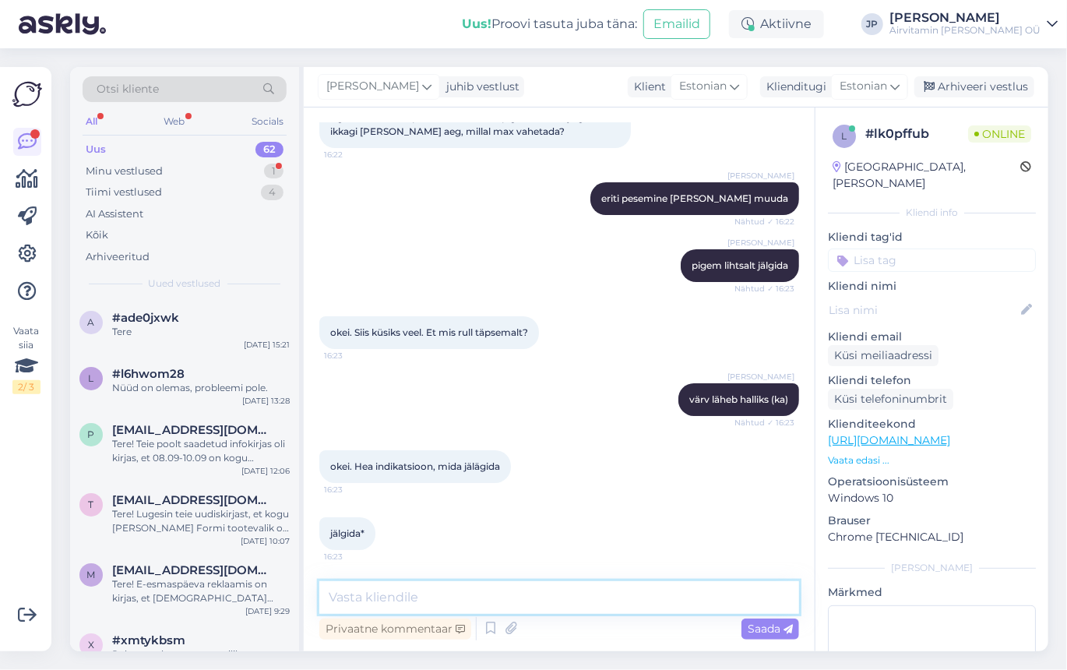
click at [357, 585] on textarea at bounding box center [559, 597] width 480 height 33
type textarea "softroll otsik -- ainult absolute komplektides"
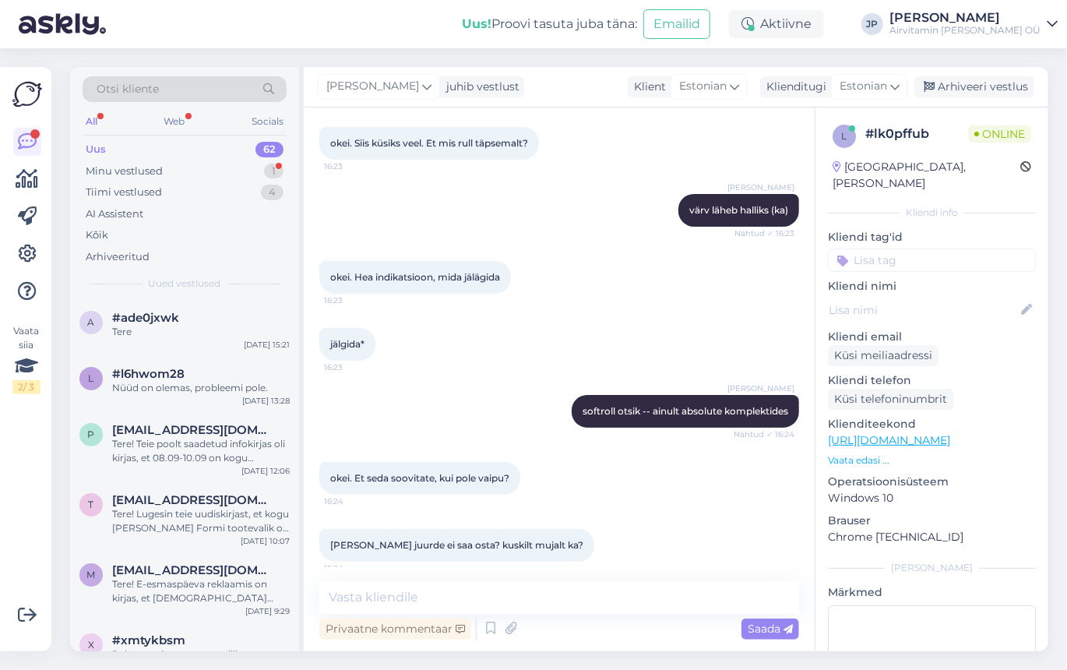
scroll to position [2756, 0]
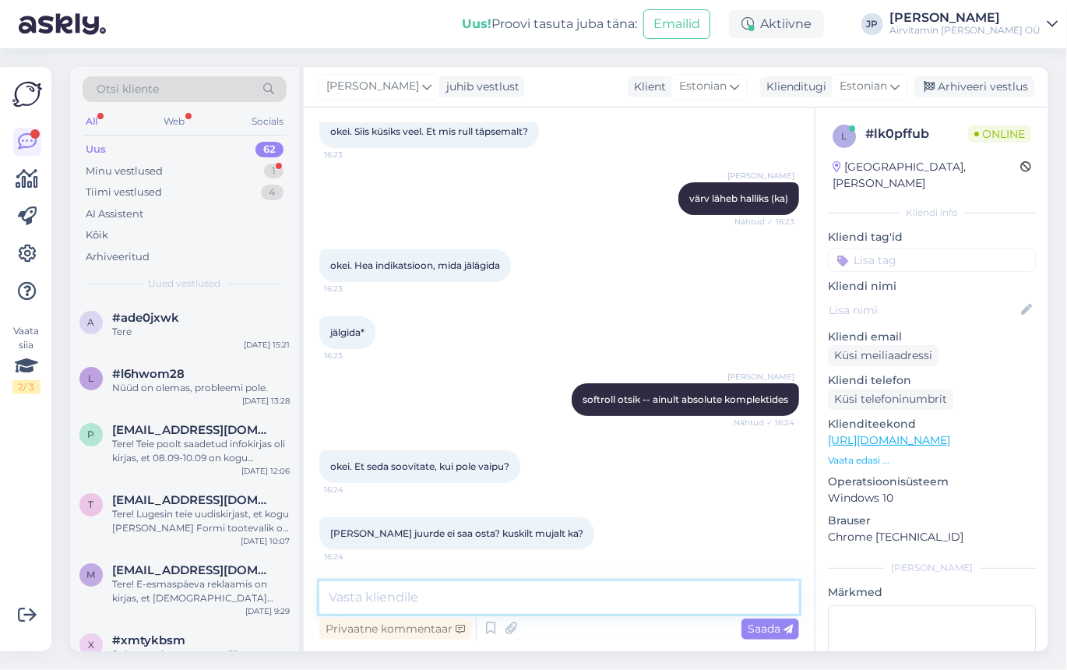
click at [380, 596] on textarea at bounding box center [559, 597] width 480 height 33
paste textarea "[URL][DOMAIN_NAME]"
type textarea "[URL][DOMAIN_NAME]"
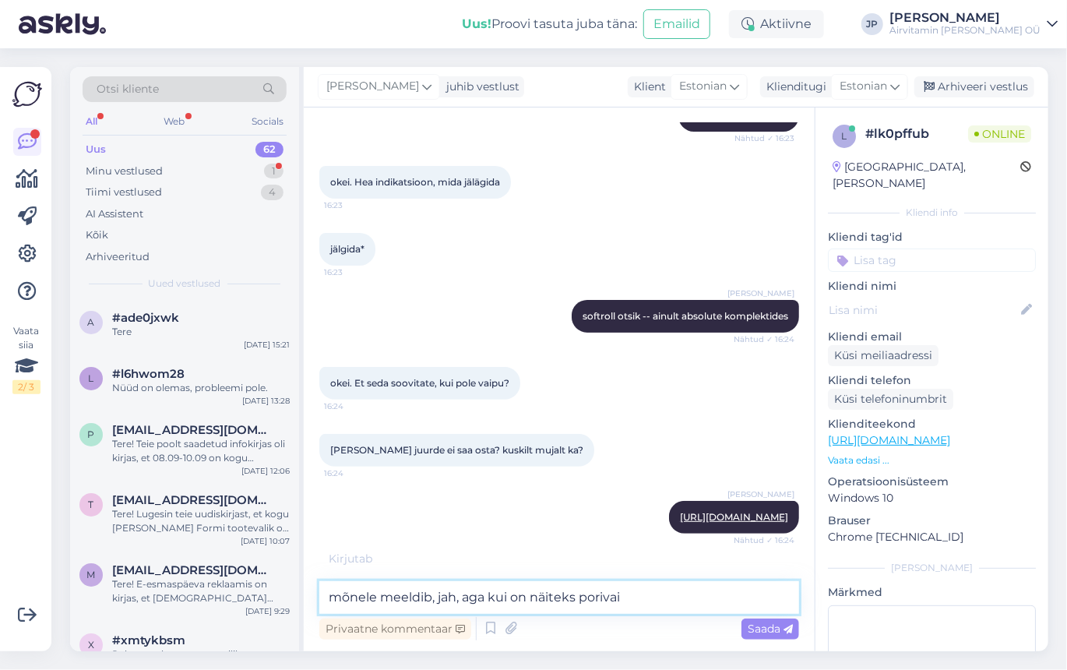
scroll to position [2903, 0]
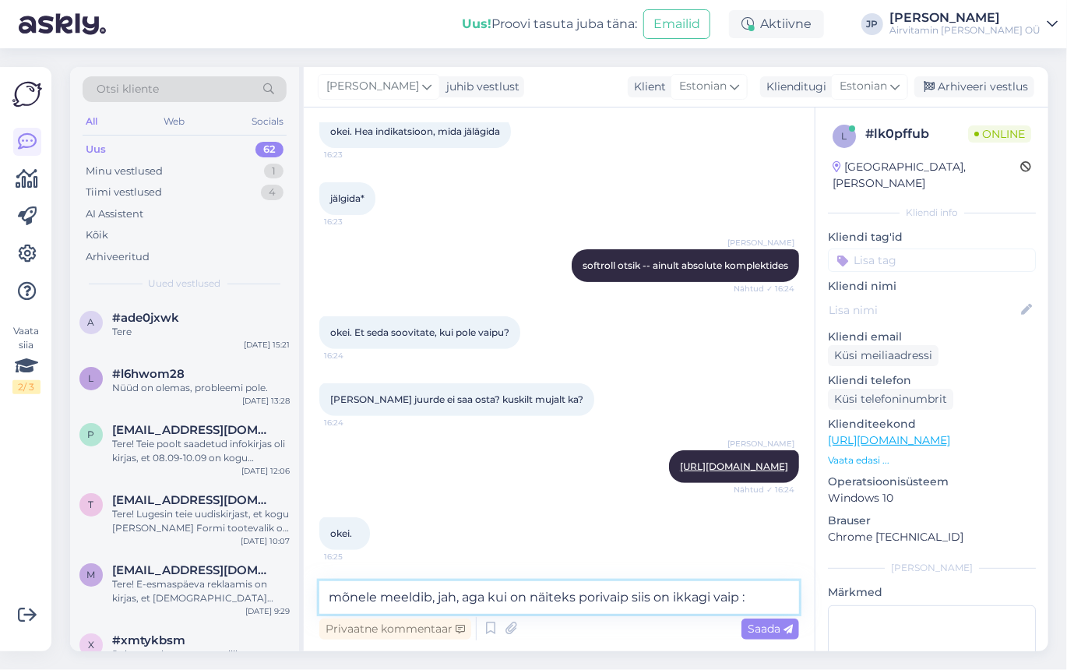
type textarea "mõnele meeldib, jah, aga kui on näiteks porivaip siis on ikkagi vaip :)"
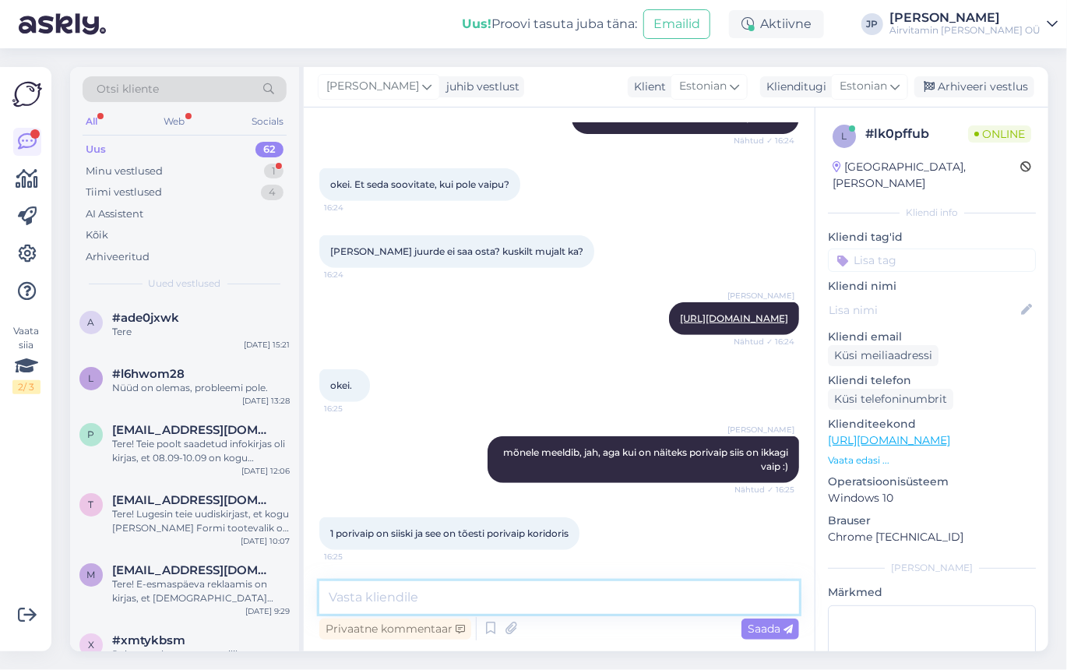
scroll to position [3068, 0]
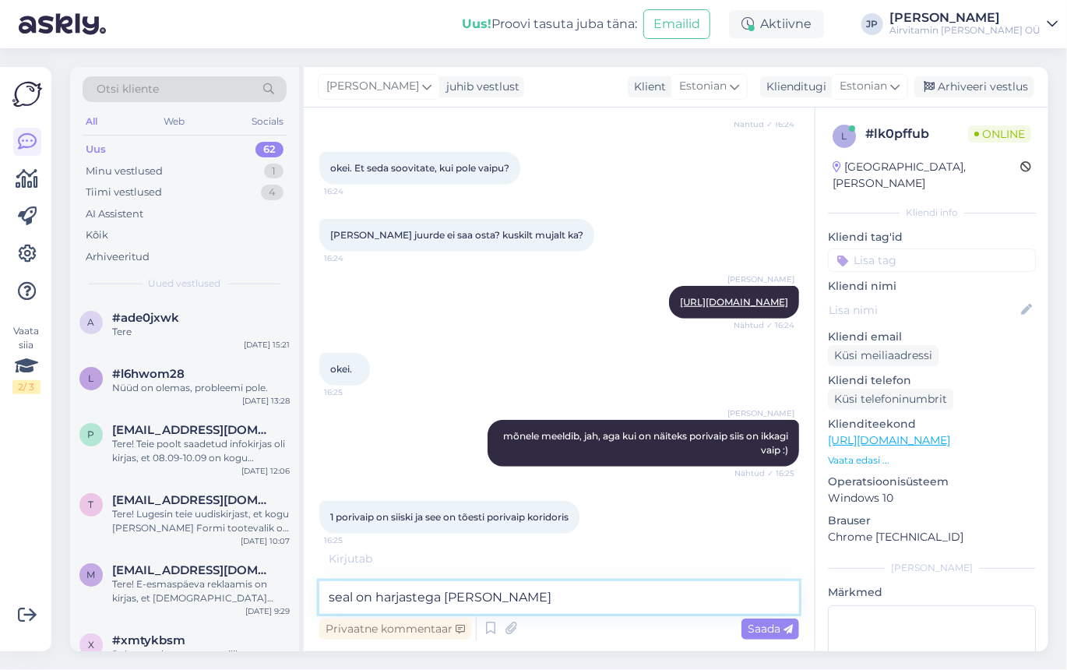
type textarea "seal on harjastega mõnus"
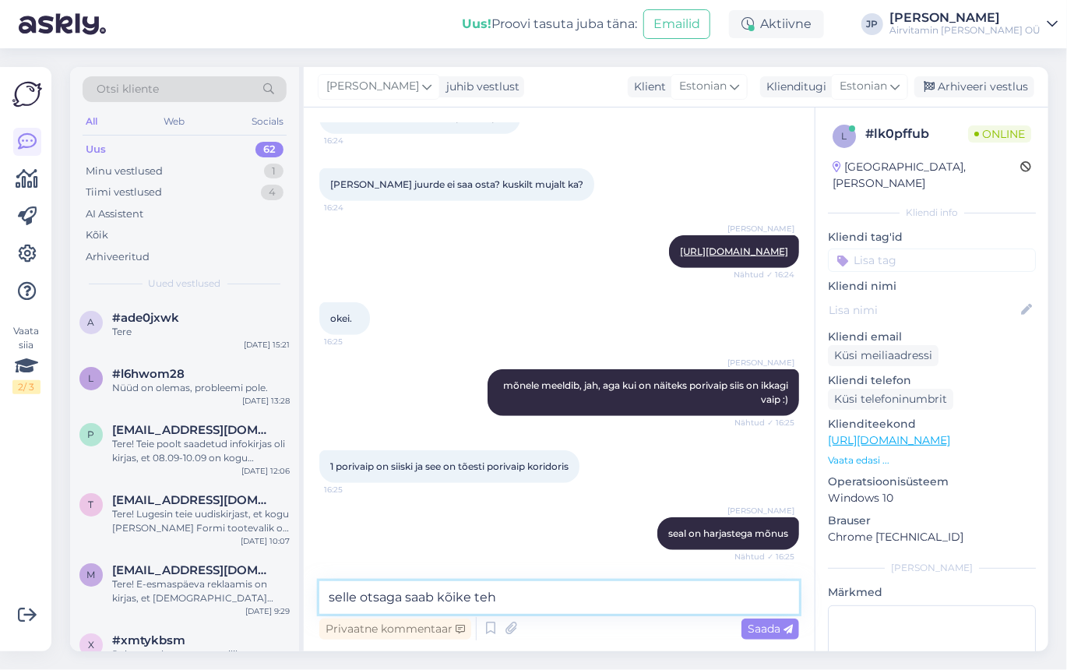
type textarea "selle otsaga saab kõike teha"
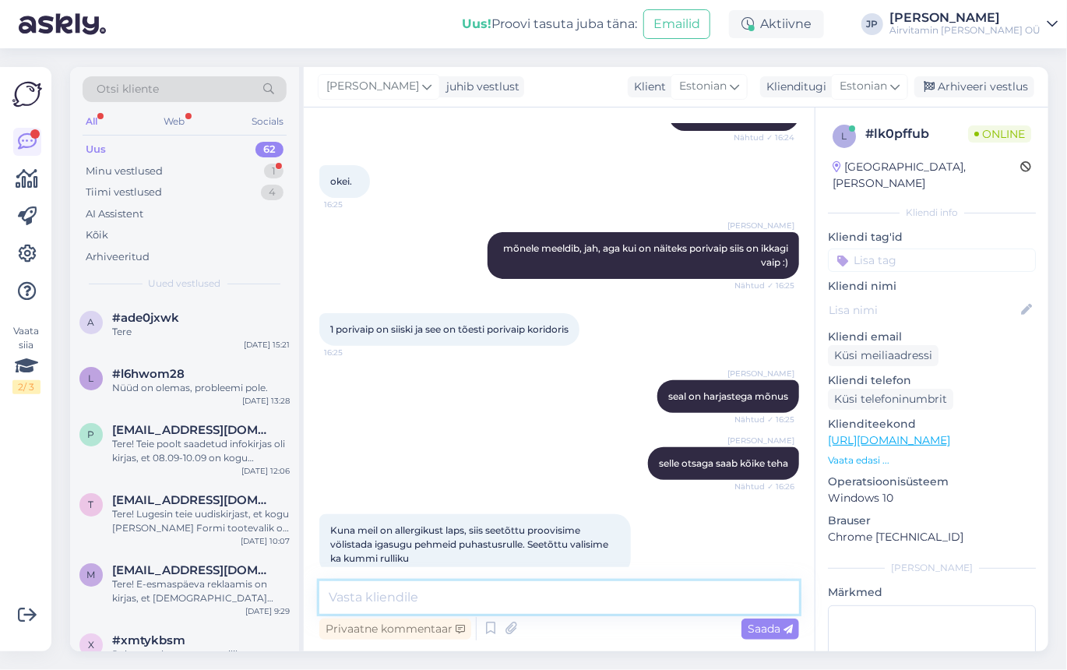
scroll to position [3280, 0]
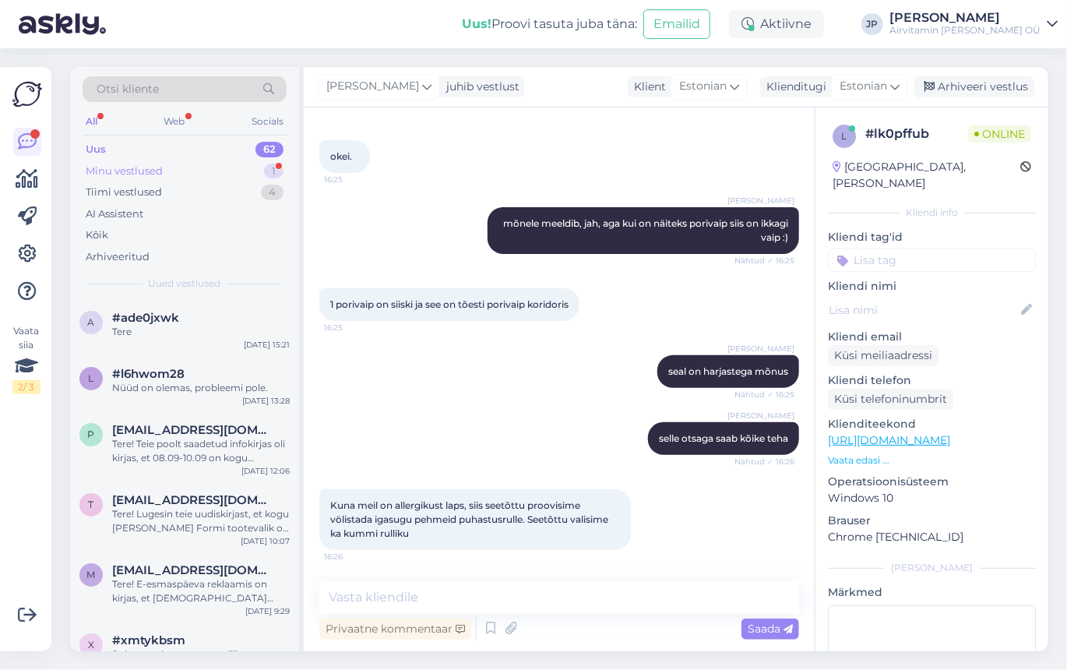
click at [109, 167] on div "Minu vestlused" at bounding box center [124, 171] width 77 height 16
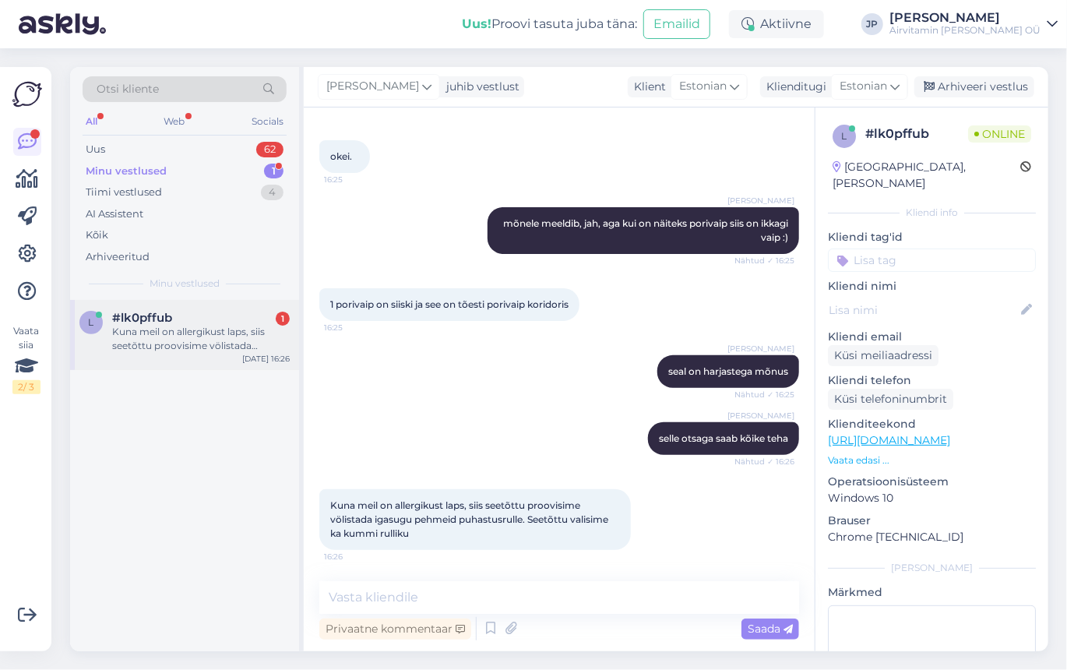
click at [190, 334] on div "Kuna meil on allergikust laps, siis seetõttu proovisime völistada igasugu pehme…" at bounding box center [201, 339] width 178 height 28
click at [353, 596] on textarea at bounding box center [559, 597] width 480 height 33
type textarea "K"
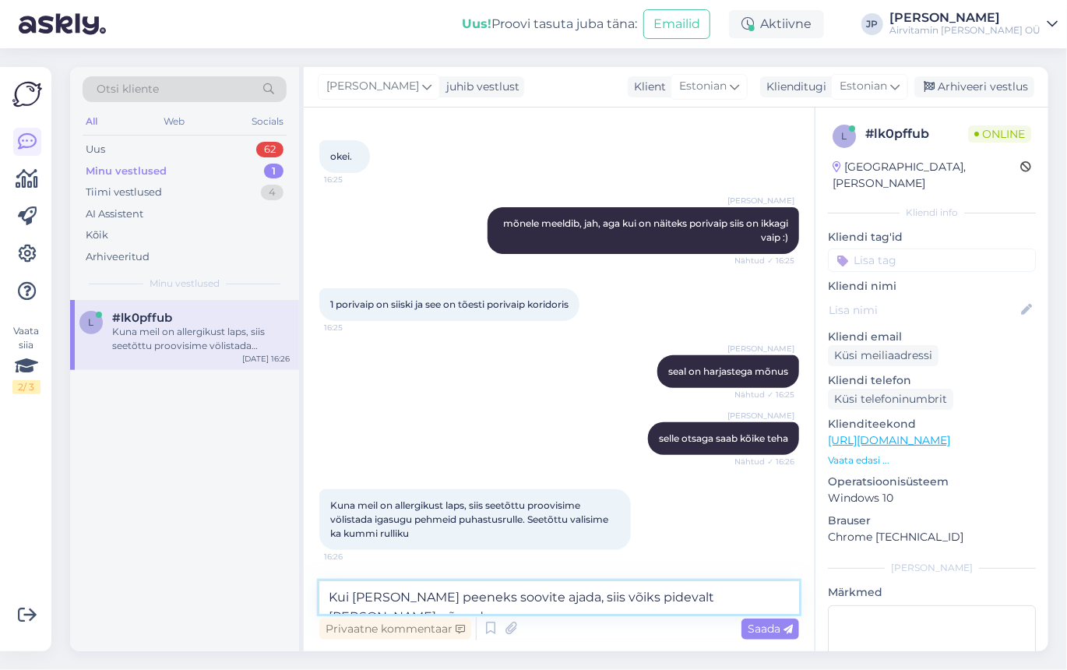
type textarea "Kui [PERSON_NAME] peeneks soovite ajada, siis võiks pidevalt [PERSON_NAME] põra…"
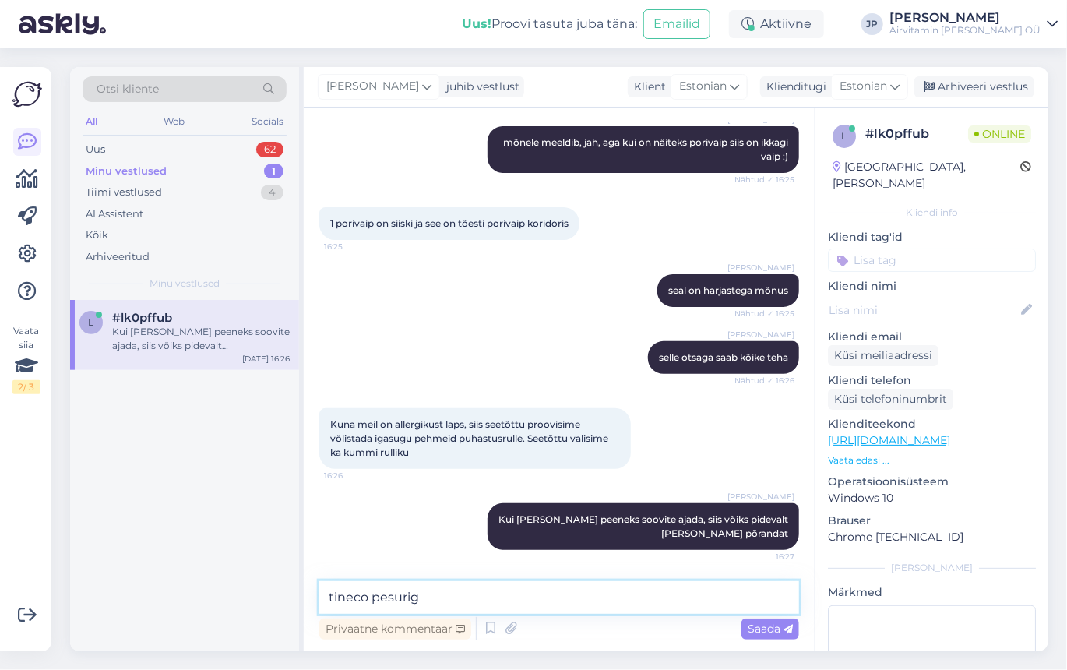
type textarea "tineco pesuriga"
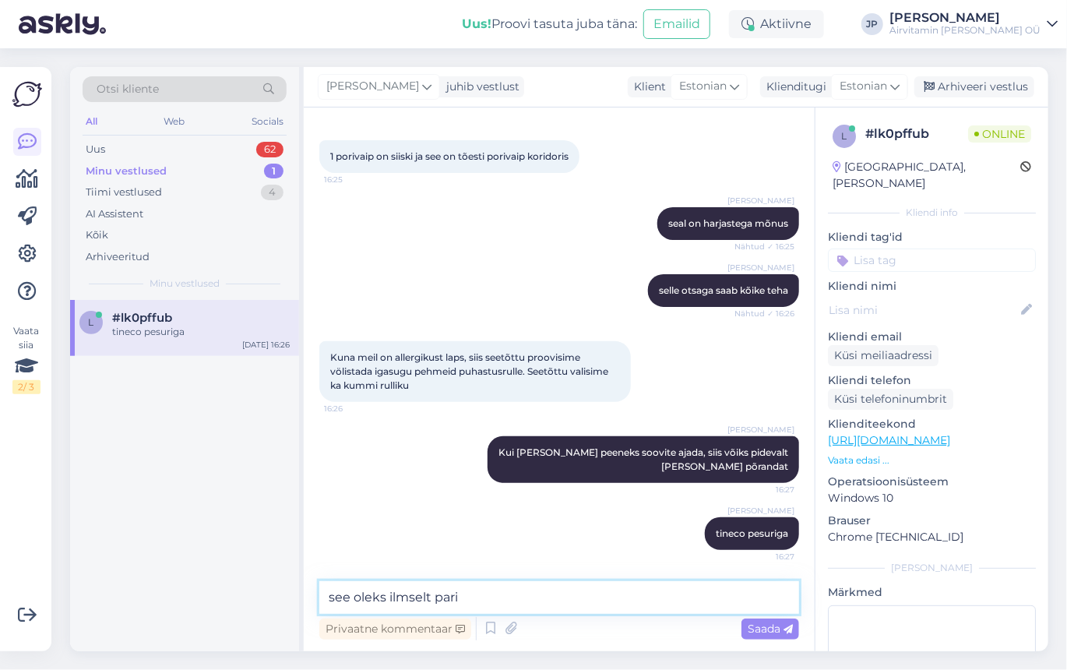
type textarea "see oleks ilmselt parim"
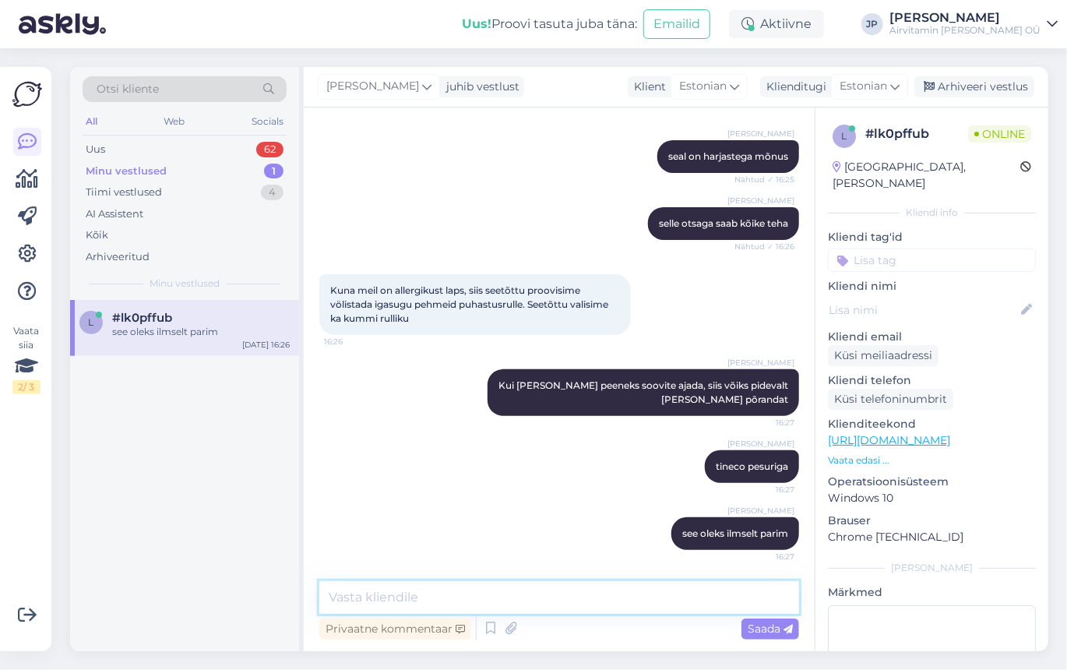
scroll to position [3495, 0]
type textarea "võtab samas tolmu ka ära"
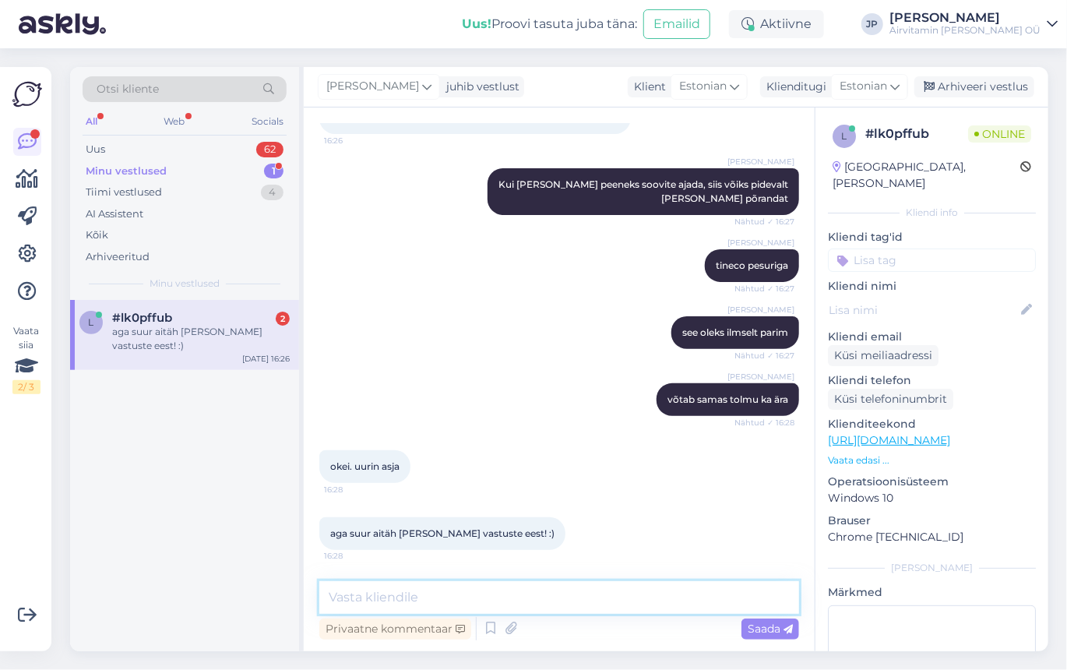
scroll to position [3697, 0]
type textarea "Tänud!"
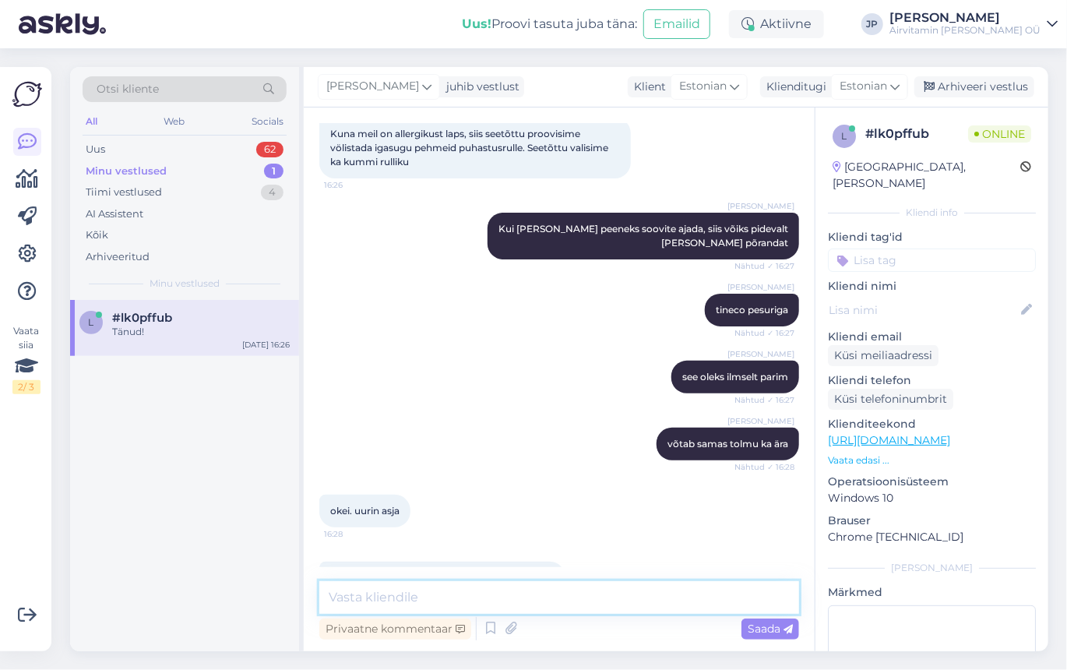
scroll to position [3451, 0]
